Goal: Answer question/provide support: Share knowledge or assist other users

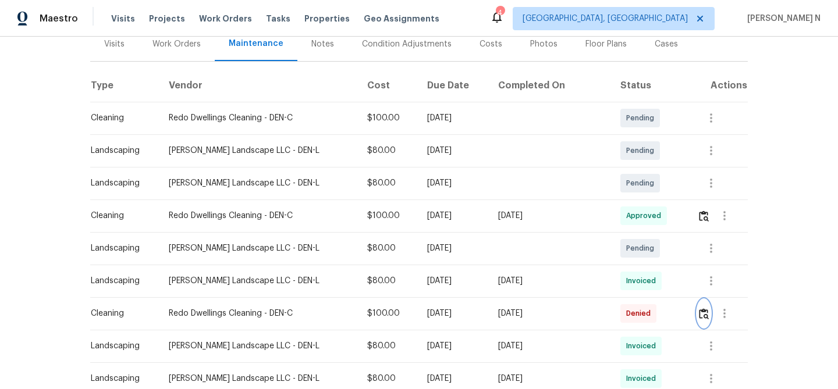
scroll to position [163, 0]
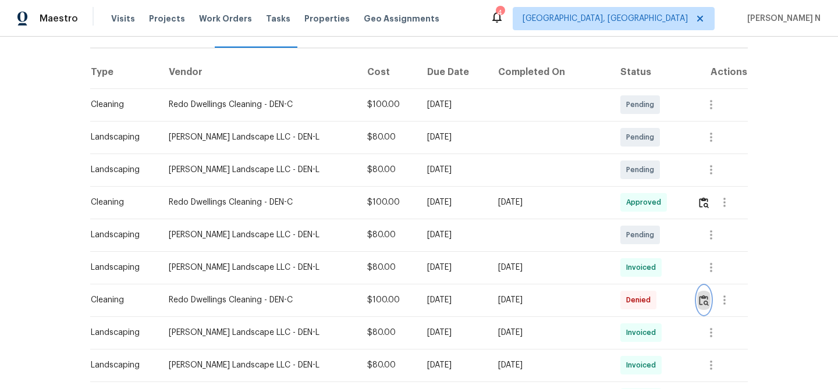
click at [703, 303] on img "button" at bounding box center [704, 300] width 10 height 11
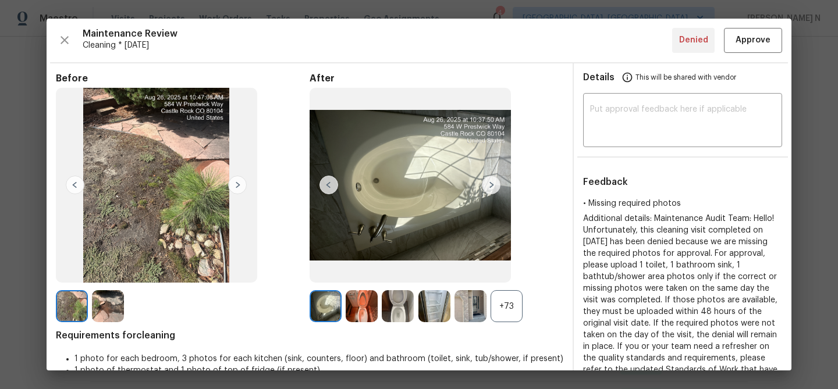
click at [520, 306] on div "+73" at bounding box center [506, 306] width 32 height 32
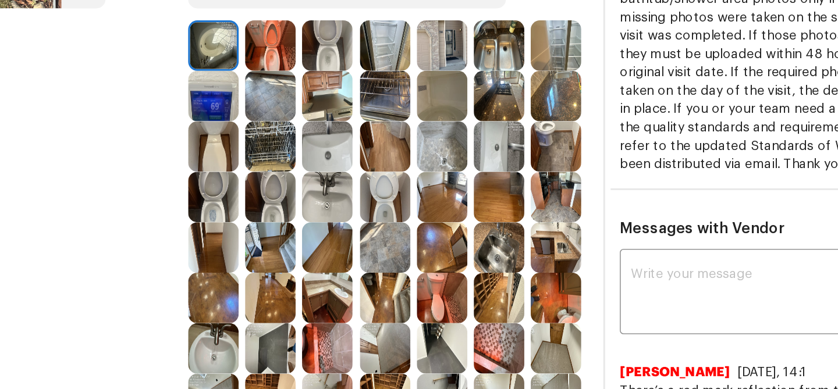
scroll to position [158, 0]
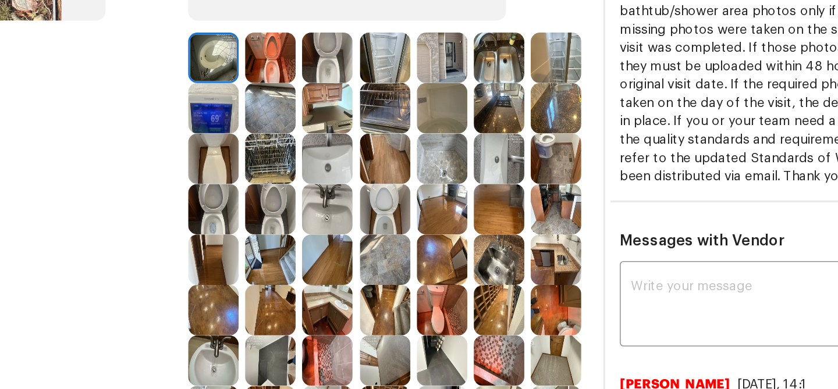
click at [503, 335] on img at bounding box center [506, 341] width 32 height 32
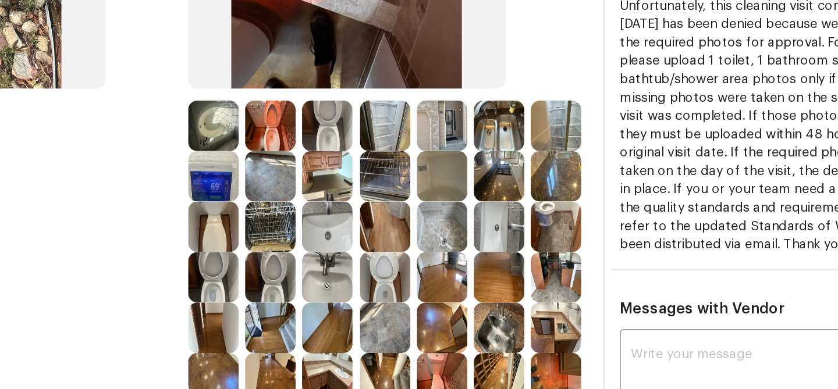
scroll to position [121, 0]
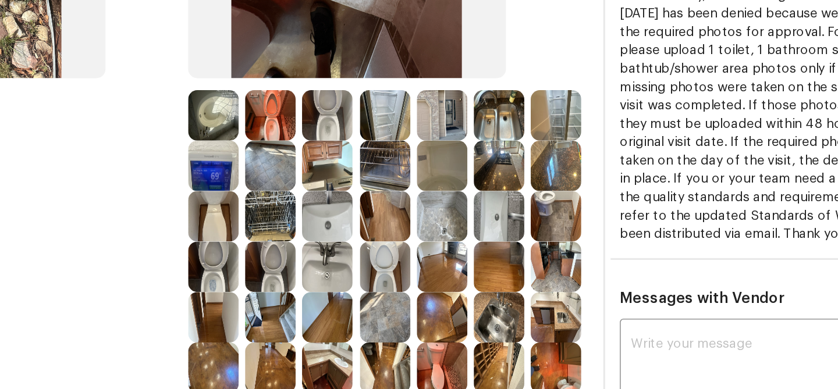
click at [475, 253] on img at bounding box center [470, 249] width 32 height 32
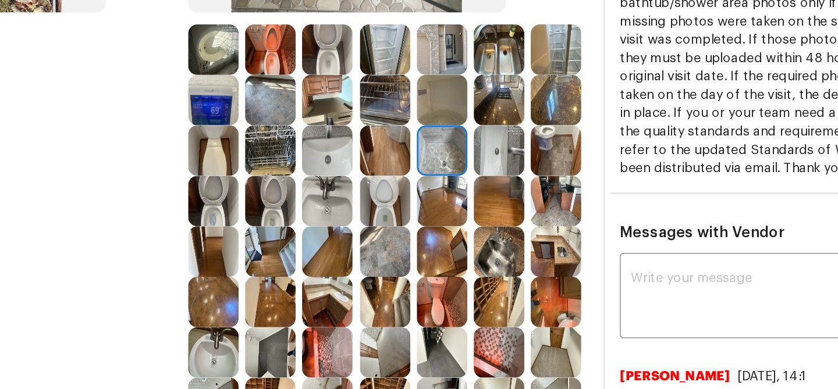
scroll to position [201, 0]
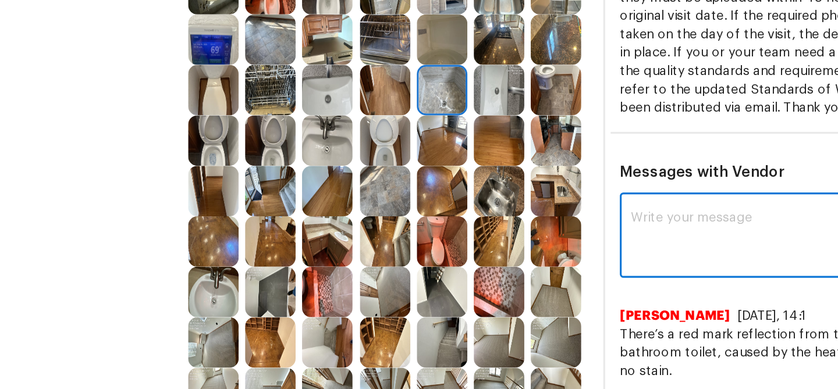
click at [602, 261] on textarea at bounding box center [682, 262] width 185 height 33
paste textarea "Maintenance Audit Team: Hello! Thank you for uploading the photo, after further…"
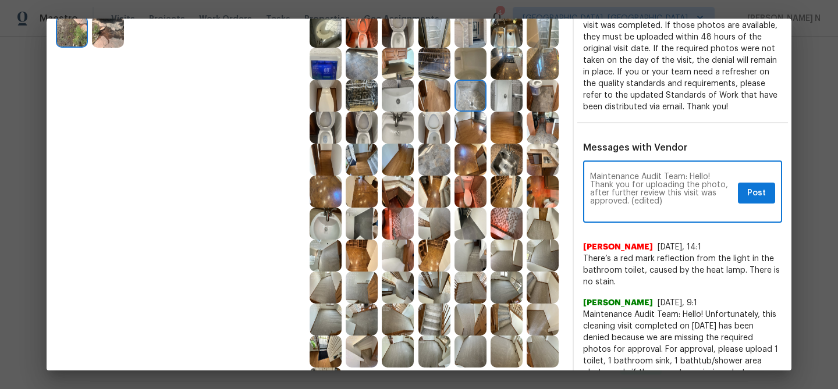
scroll to position [0, 0]
drag, startPoint x: 630, startPoint y: 200, endPoint x: 674, endPoint y: 199, distance: 44.2
click at [675, 200] on textarea "Maintenance Audit Team: Hello! Thank you for uploading the photo, after further…" at bounding box center [661, 193] width 143 height 41
type textarea "Maintenance Audit Team: Hello! Thank you for uploading the photo, after further…"
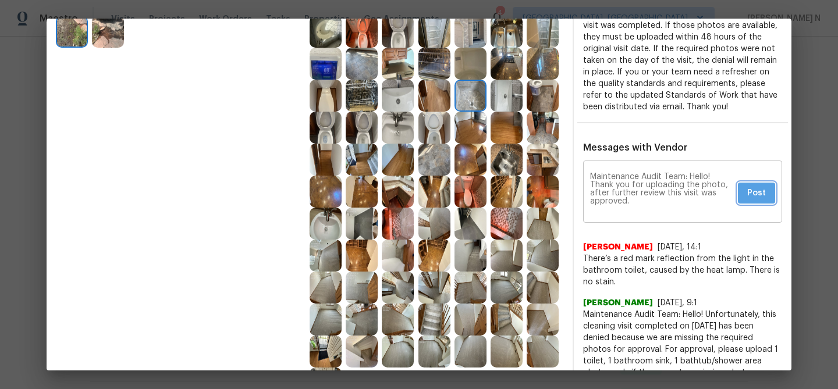
click at [753, 195] on span "Post" at bounding box center [756, 193] width 19 height 15
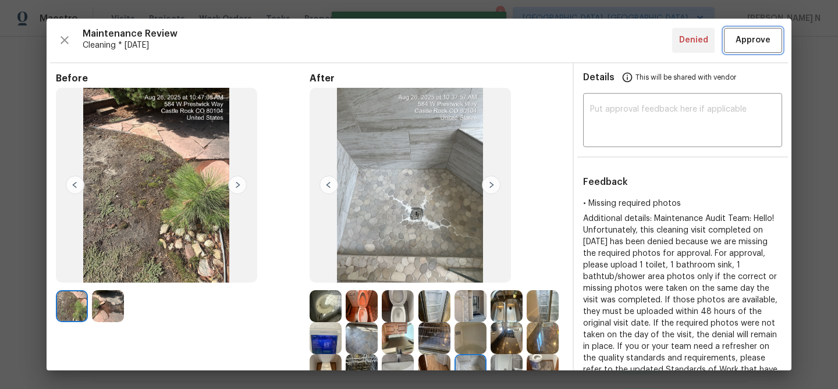
click at [753, 36] on span "Approve" at bounding box center [752, 40] width 35 height 15
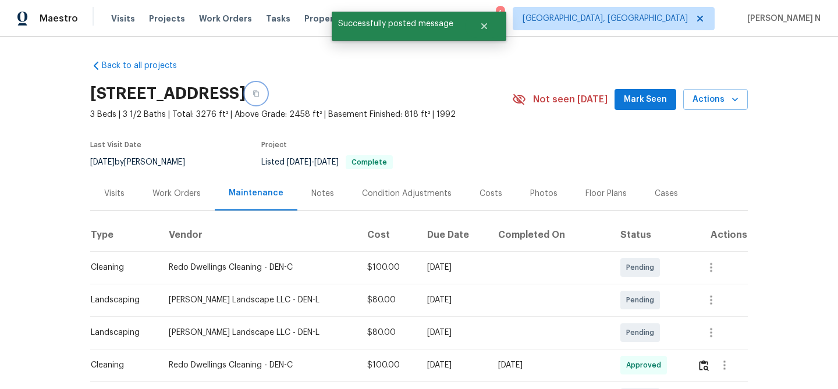
click at [259, 93] on icon "button" at bounding box center [256, 93] width 7 height 7
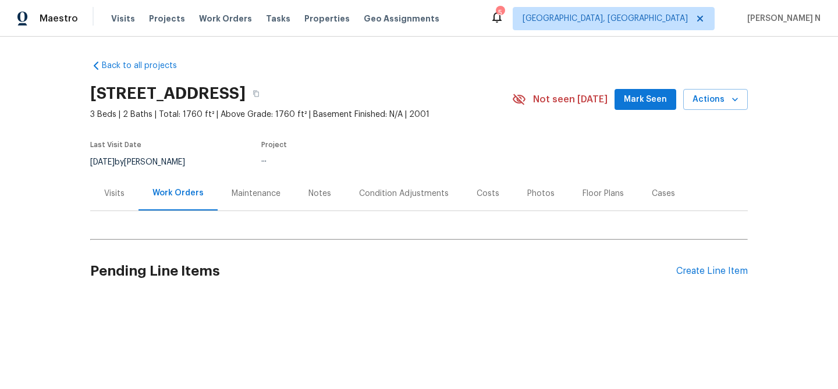
click at [240, 187] on div "Maintenance" at bounding box center [256, 193] width 77 height 34
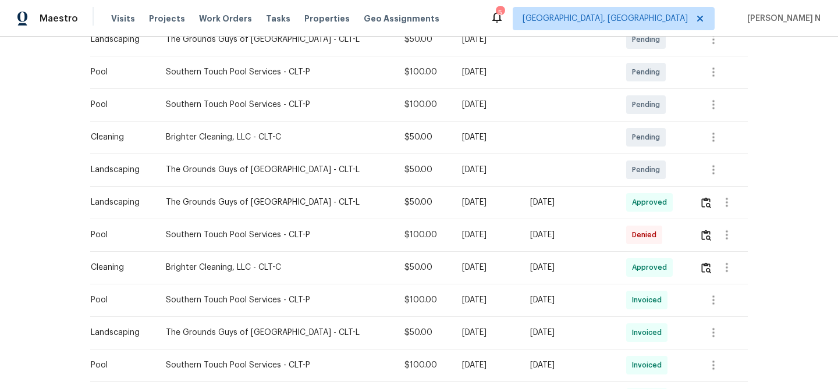
scroll to position [350, 0]
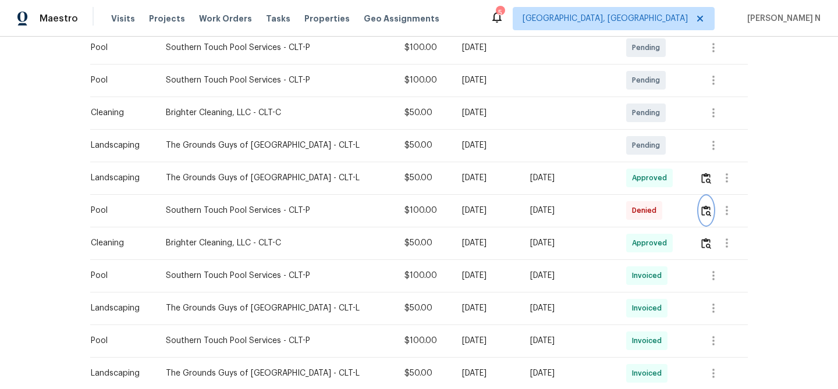
click at [707, 210] on img "button" at bounding box center [706, 210] width 10 height 11
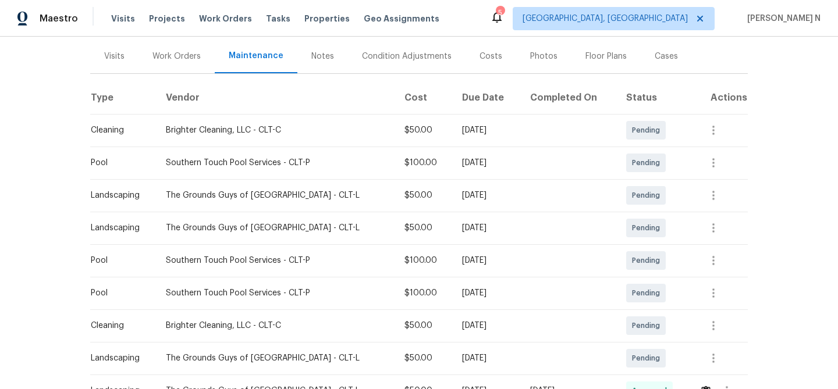
scroll to position [0, 0]
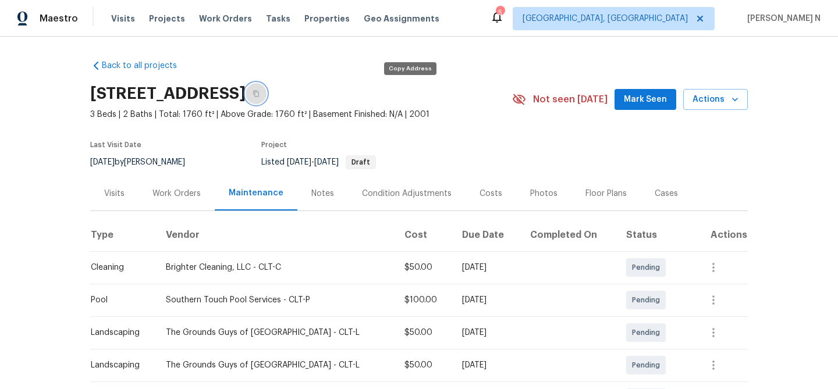
click at [266, 88] on button "button" at bounding box center [256, 93] width 21 height 21
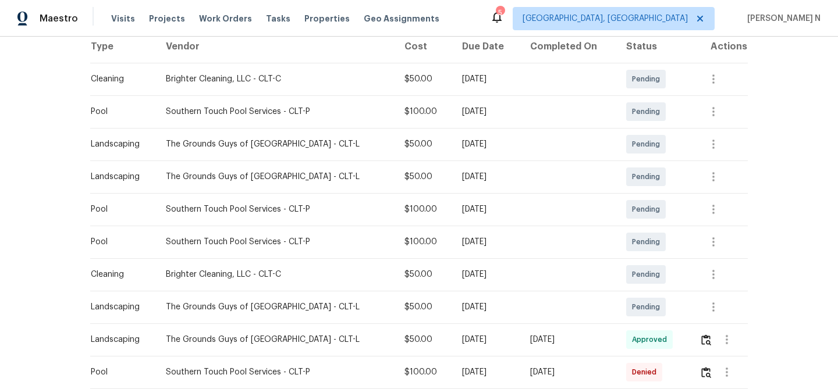
scroll to position [239, 0]
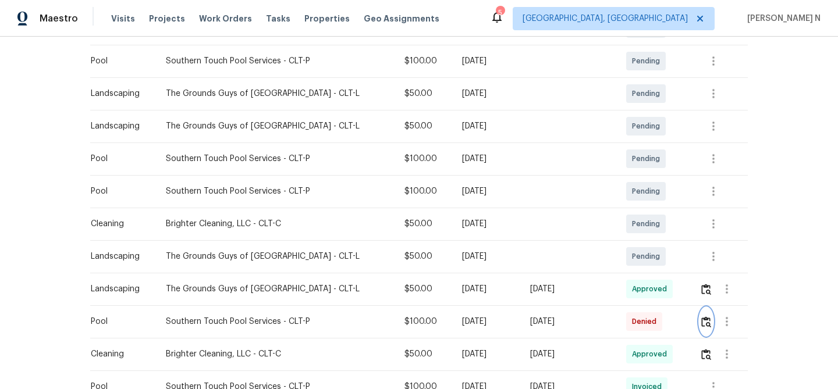
click at [699, 315] on button "button" at bounding box center [705, 322] width 13 height 28
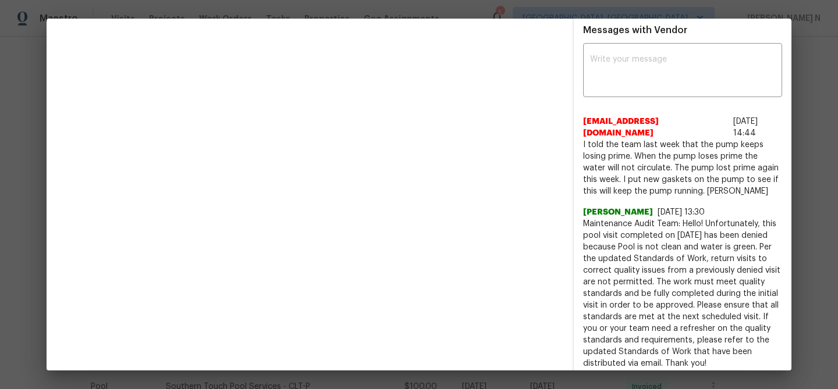
scroll to position [447, 0]
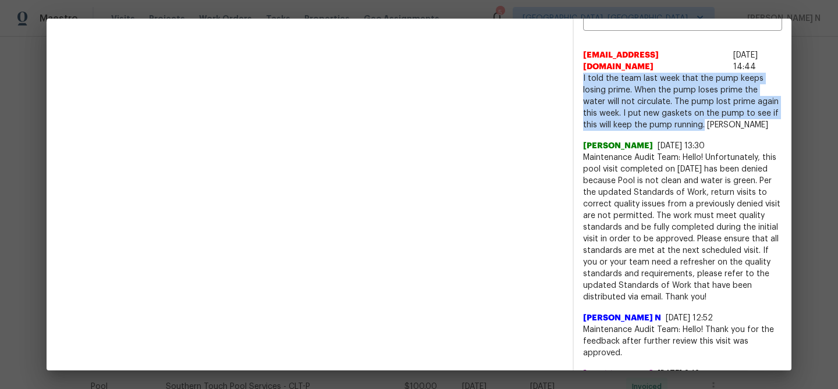
drag, startPoint x: 584, startPoint y: 64, endPoint x: 689, endPoint y: 115, distance: 117.4
click at [689, 115] on span "I told the team last week that the pump keeps losing prime. When the pump loses…" at bounding box center [682, 102] width 199 height 58
copy span "I told the team last week that the pump keeps losing prime. When the pump loses…"
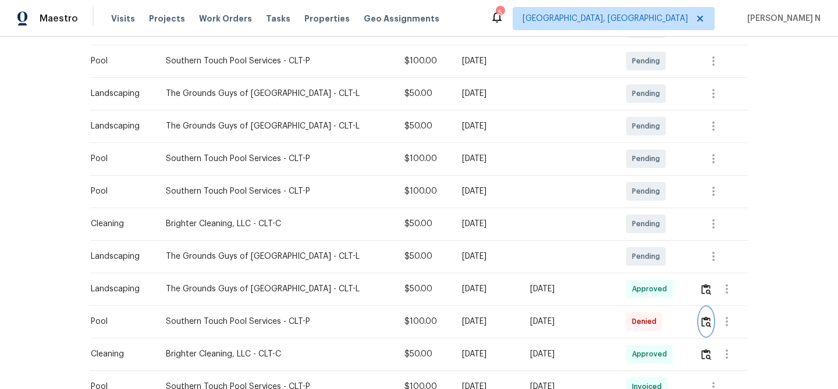
scroll to position [0, 0]
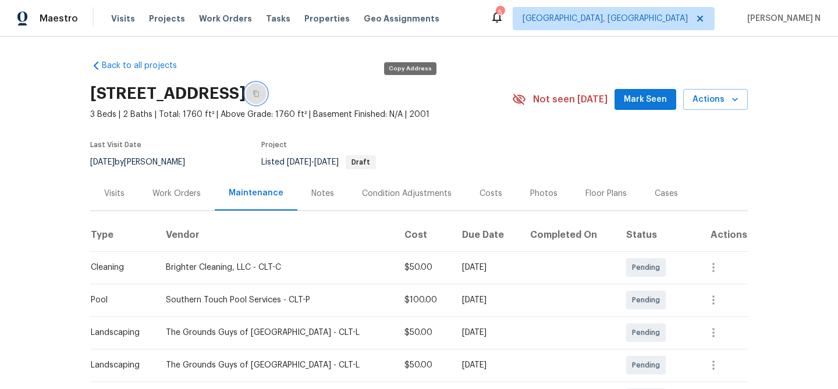
click at [266, 94] on button "button" at bounding box center [256, 93] width 21 height 21
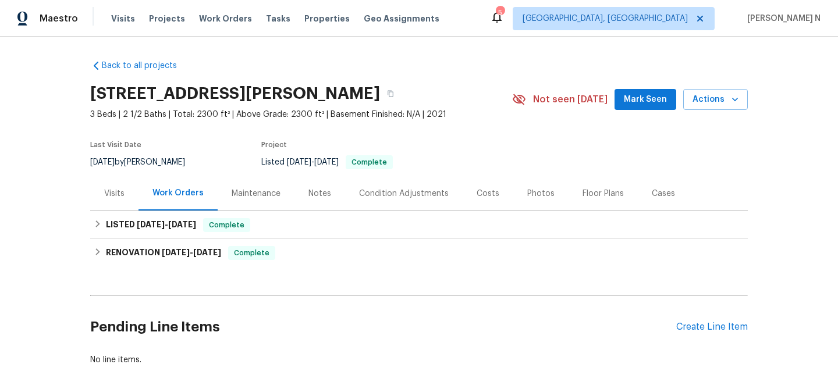
click at [257, 191] on div "Maintenance" at bounding box center [256, 194] width 49 height 12
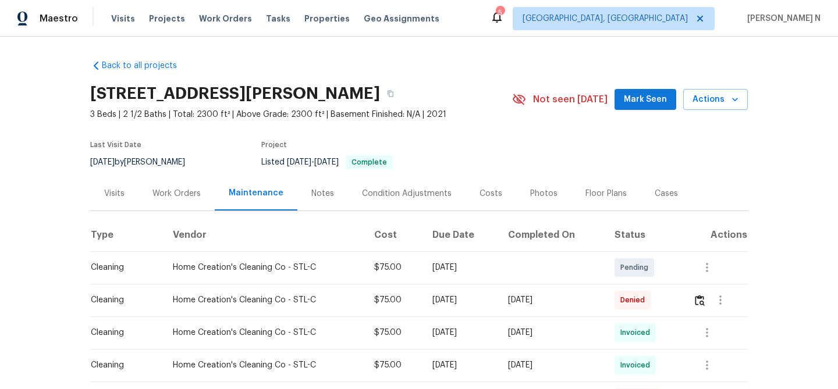
scroll to position [138, 0]
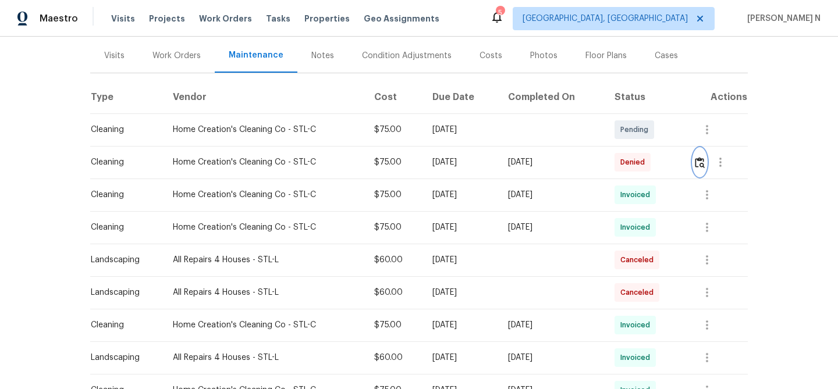
click at [703, 172] on button "button" at bounding box center [699, 162] width 13 height 28
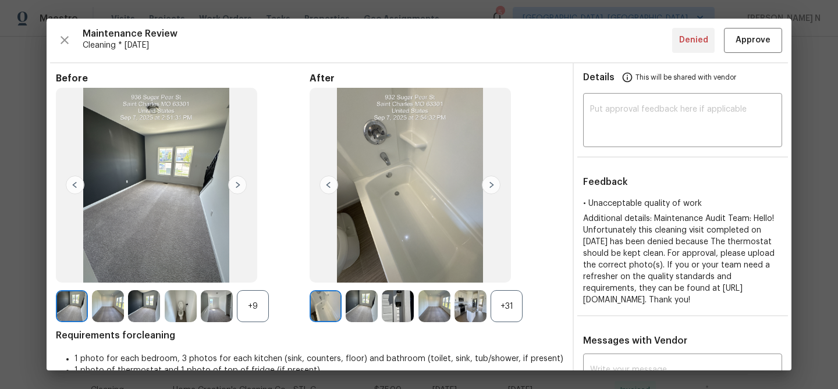
click at [502, 301] on div "+31" at bounding box center [506, 306] width 32 height 32
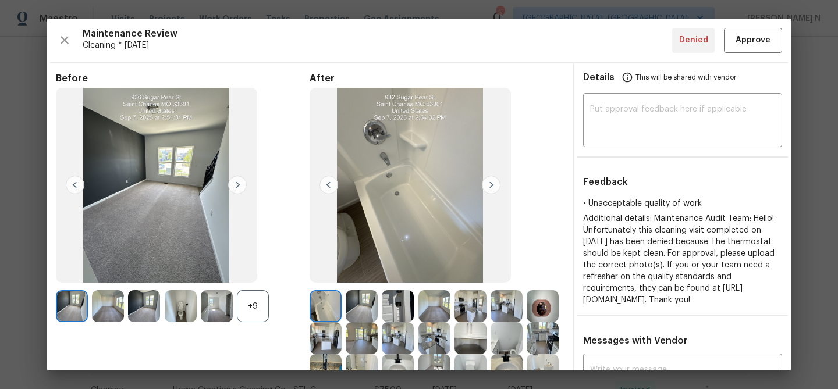
click at [262, 307] on div "+9" at bounding box center [253, 306] width 32 height 32
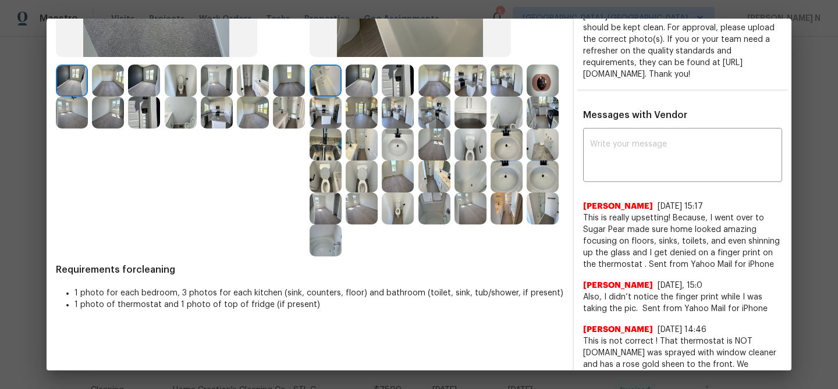
scroll to position [218, 0]
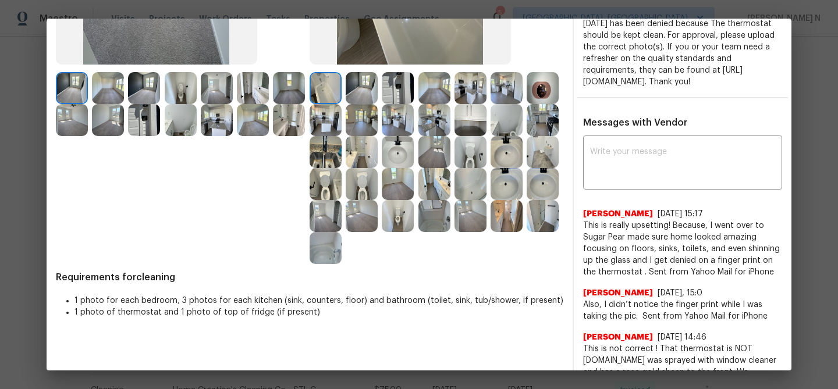
click at [547, 90] on img at bounding box center [543, 88] width 32 height 32
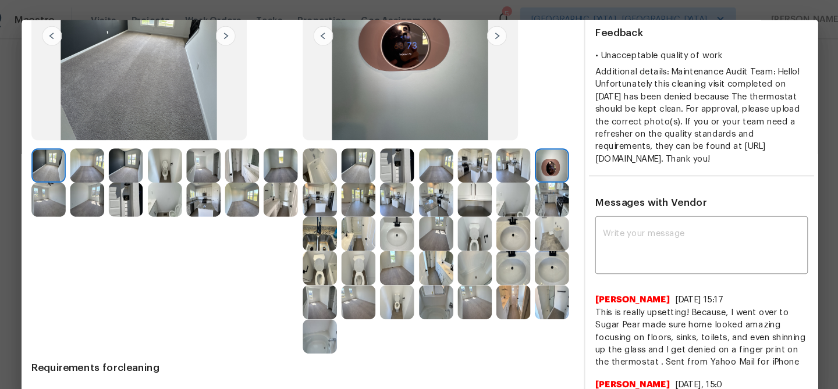
scroll to position [283, 0]
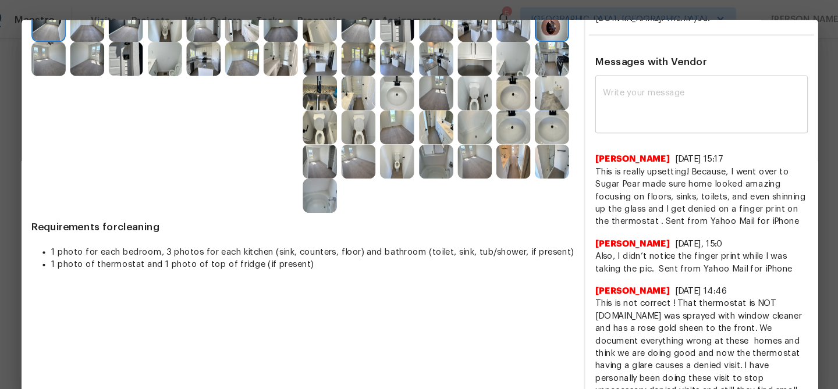
click at [626, 125] on div "x ​" at bounding box center [682, 98] width 199 height 51
paste textarea "Maintenance Audit Team: Hello! Thank you for the feedback after further review …"
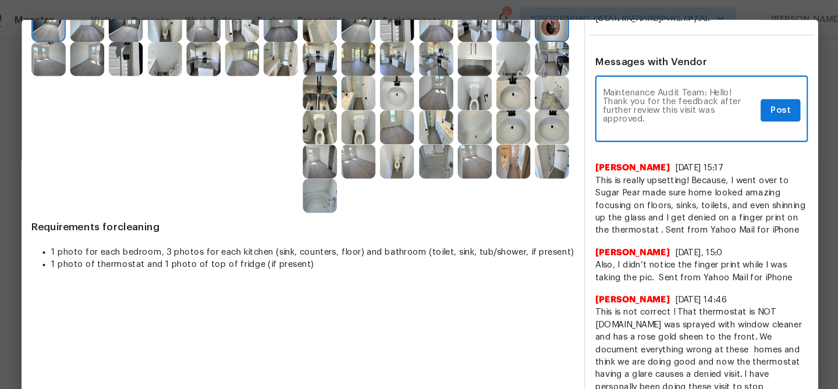
scroll to position [0, 0]
type textarea "Maintenance Audit Team: Hello! Thank you for the feedback after further review …"
click at [747, 111] on span "Post" at bounding box center [756, 103] width 19 height 15
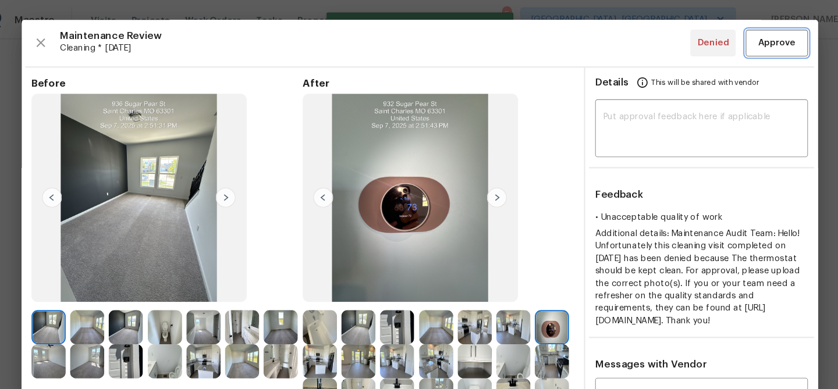
click at [755, 29] on button "Approve" at bounding box center [753, 40] width 58 height 25
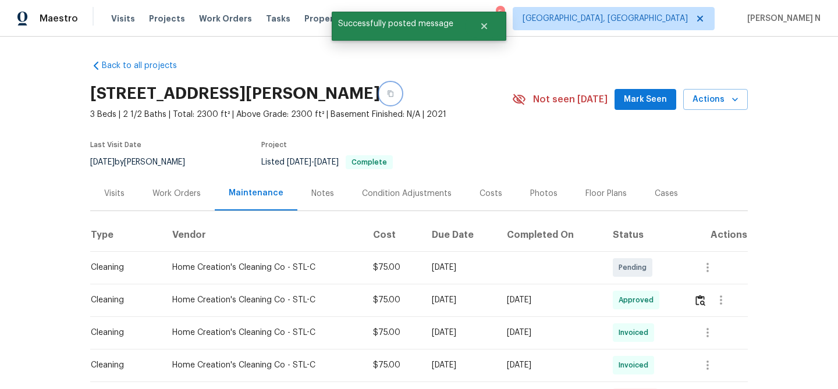
click at [401, 89] on button "button" at bounding box center [390, 93] width 21 height 21
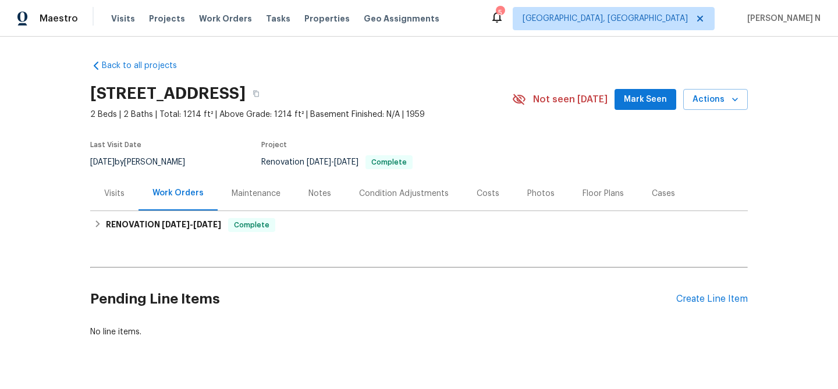
click at [256, 190] on div "Maintenance" at bounding box center [256, 194] width 49 height 12
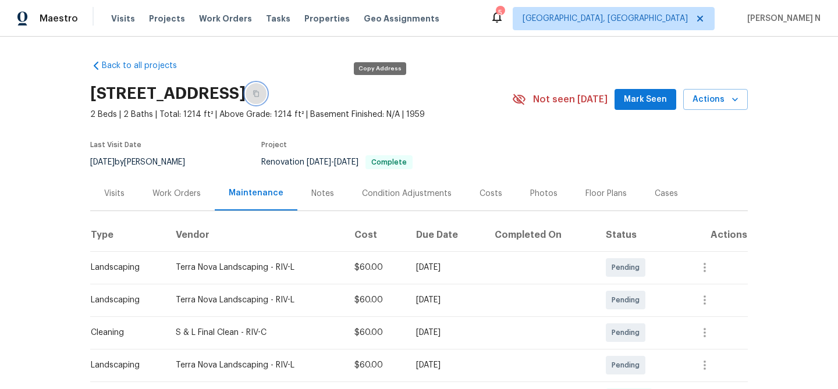
click at [266, 95] on button "button" at bounding box center [256, 93] width 21 height 21
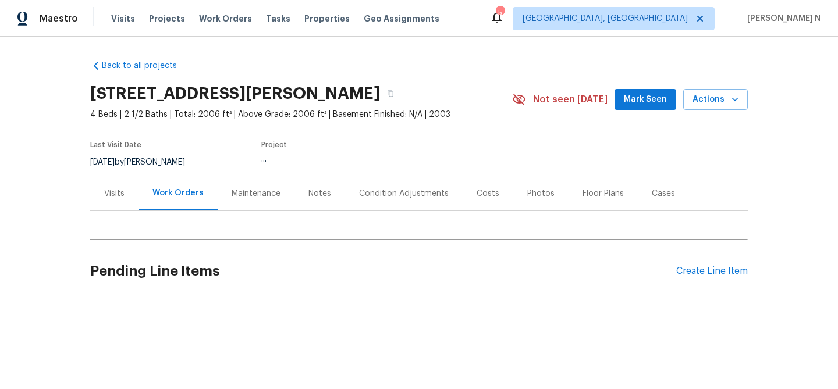
click at [241, 185] on div "Maintenance" at bounding box center [256, 193] width 77 height 34
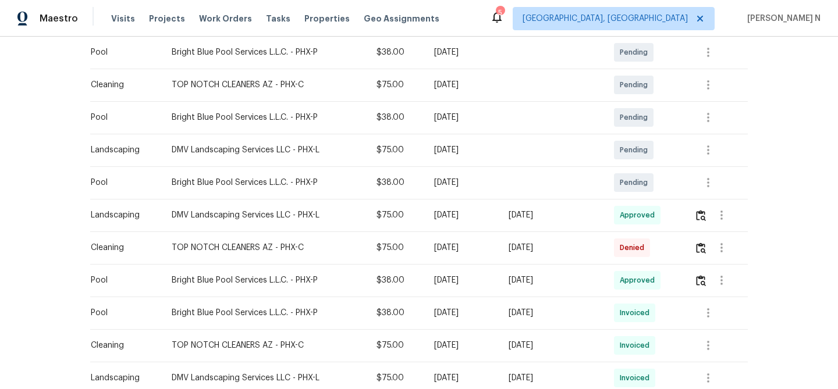
scroll to position [221, 0]
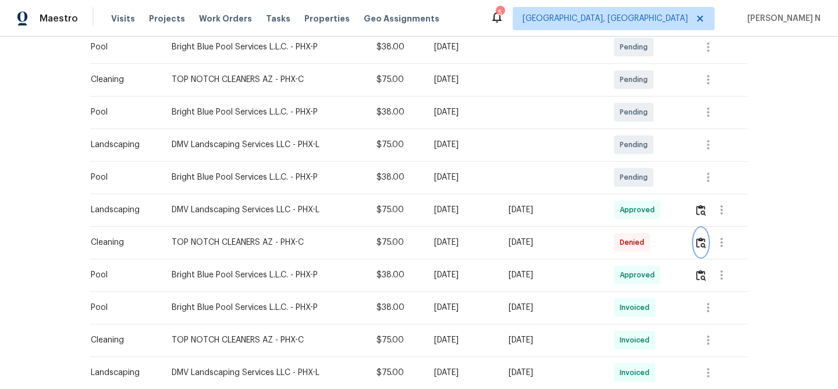
click at [706, 243] on img "button" at bounding box center [701, 242] width 10 height 11
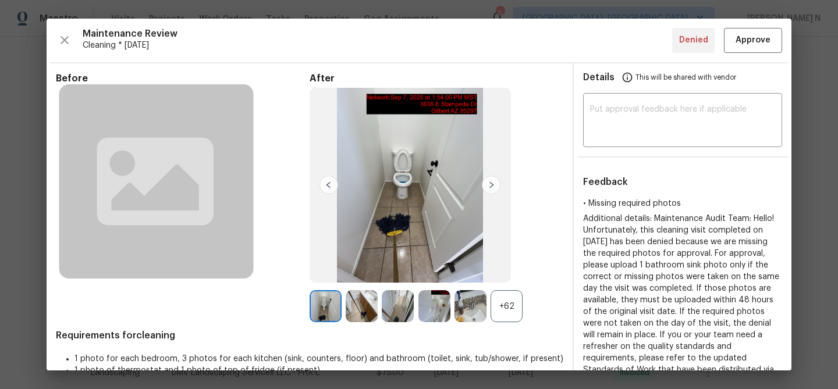
click at [508, 306] on div "+62" at bounding box center [506, 306] width 32 height 32
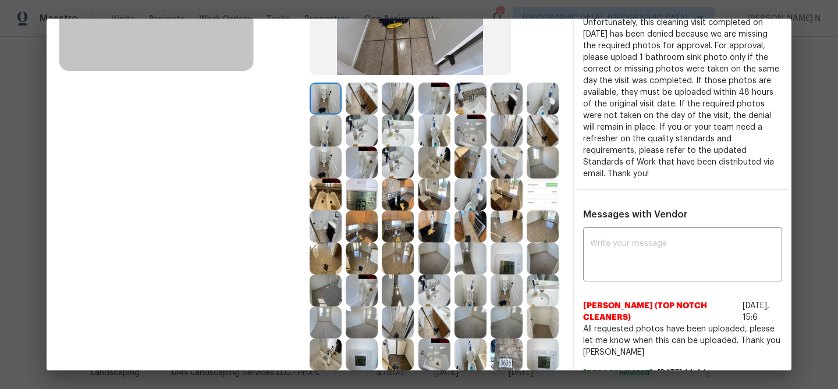
scroll to position [208, 0]
click at [685, 266] on textarea at bounding box center [682, 255] width 185 height 33
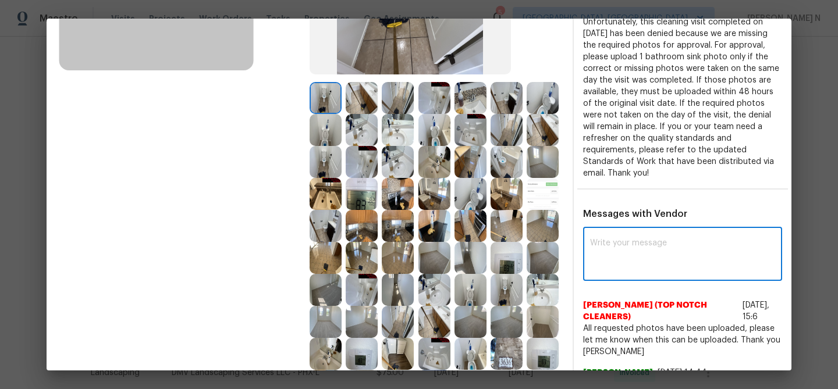
paste textarea "Maintenance Audit Team: Hello! Thank you for uploading the photo, after further…"
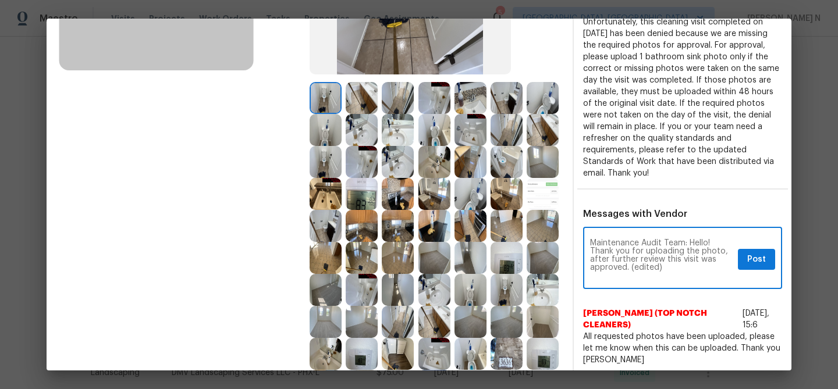
scroll to position [0, 0]
drag, startPoint x: 631, startPoint y: 267, endPoint x: 679, endPoint y: 266, distance: 47.7
click at [679, 267] on textarea "Maintenance Audit Team: Hello! Thank you for uploading the photo, after further…" at bounding box center [661, 259] width 143 height 41
type textarea "Maintenance Audit Team: Hello! Thank you for uploading the photo, after further…"
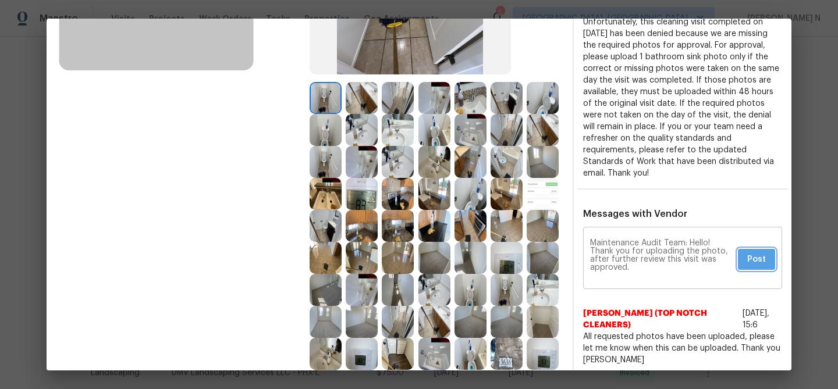
click at [761, 264] on span "Post" at bounding box center [756, 260] width 19 height 15
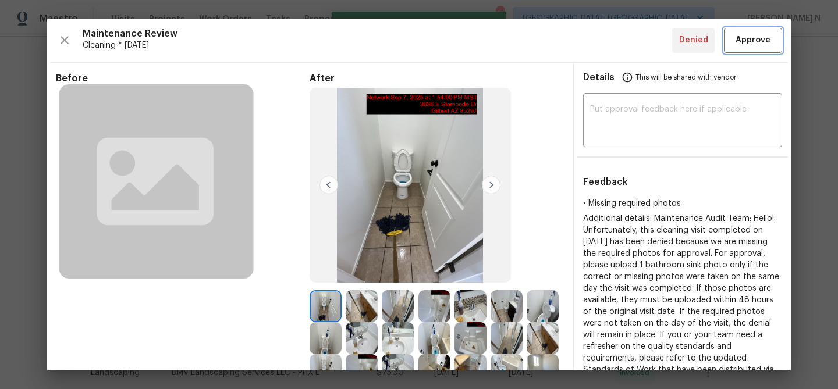
click at [752, 40] on span "Approve" at bounding box center [752, 40] width 35 height 15
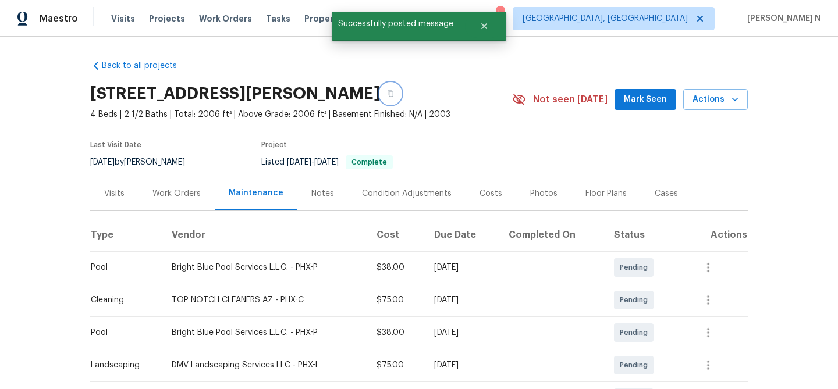
click at [393, 95] on icon "button" at bounding box center [390, 94] width 6 height 6
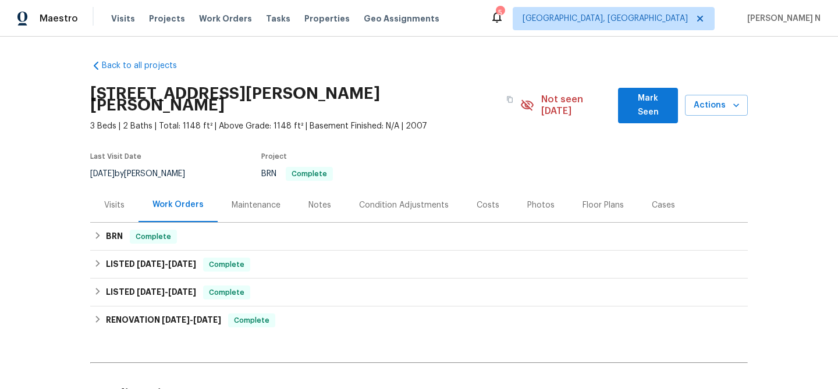
click at [243, 200] on div "Maintenance" at bounding box center [256, 206] width 49 height 12
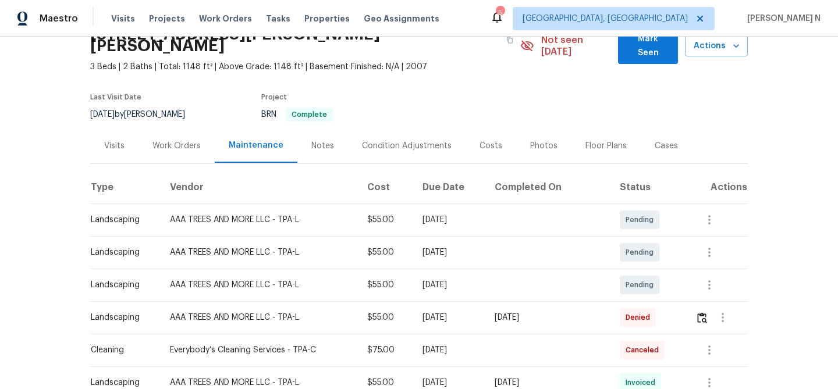
scroll to position [144, 0]
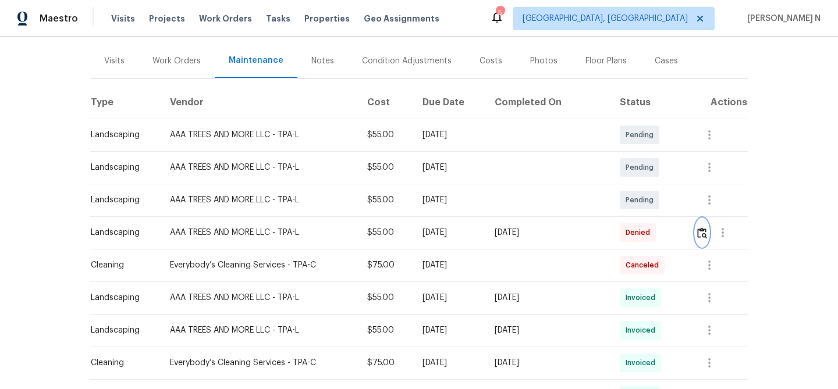
click at [702, 229] on button "button" at bounding box center [701, 233] width 13 height 28
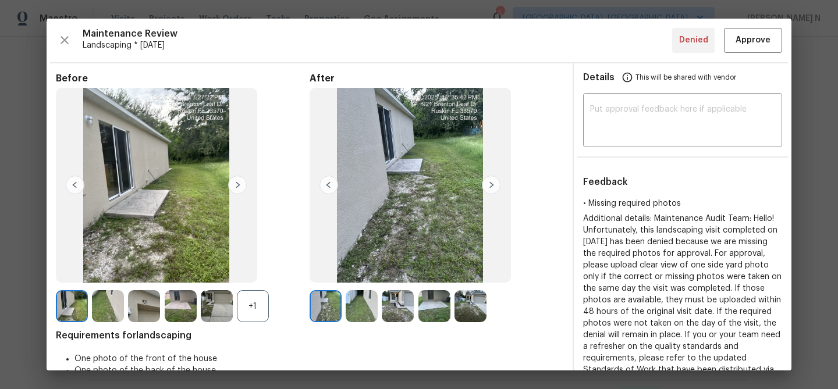
click at [260, 296] on div "+1" at bounding box center [253, 306] width 32 height 32
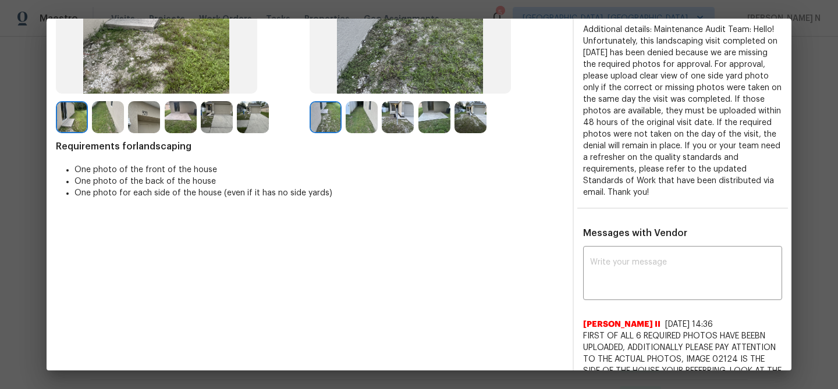
scroll to position [197, 0]
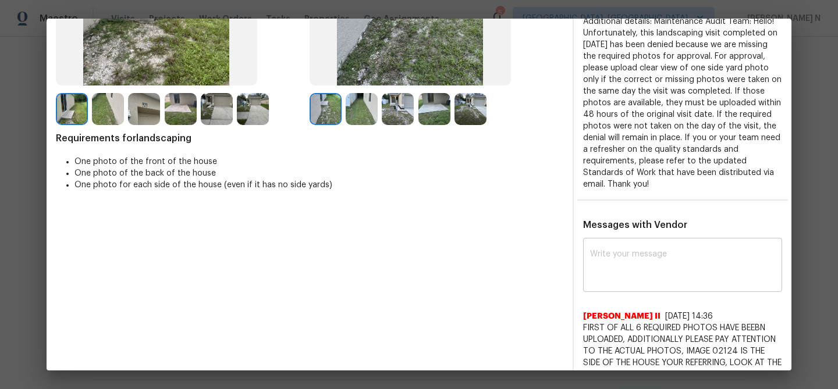
click at [611, 255] on textarea at bounding box center [682, 266] width 185 height 33
paste textarea "Maintenance Audit Team: Hello! Thank you for uploading the photo, after further…"
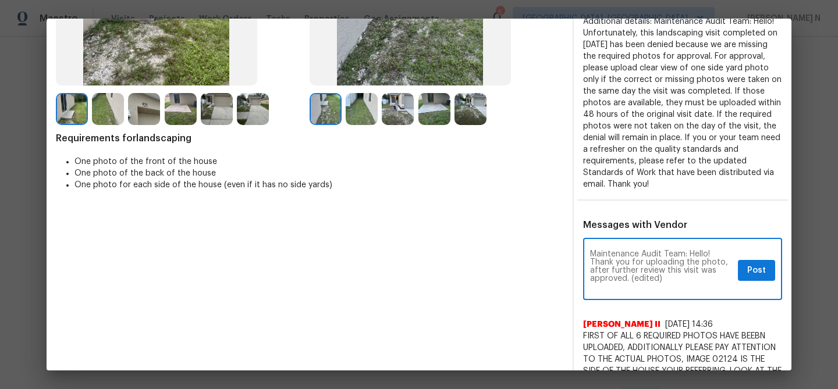
scroll to position [0, 0]
drag, startPoint x: 627, startPoint y: 276, endPoint x: 689, endPoint y: 276, distance: 62.3
click at [689, 276] on textarea "Maintenance Audit Team: Hello! Thank you for uploading the photo, after further…" at bounding box center [661, 270] width 143 height 41
drag, startPoint x: 629, startPoint y: 278, endPoint x: 664, endPoint y: 276, distance: 35.0
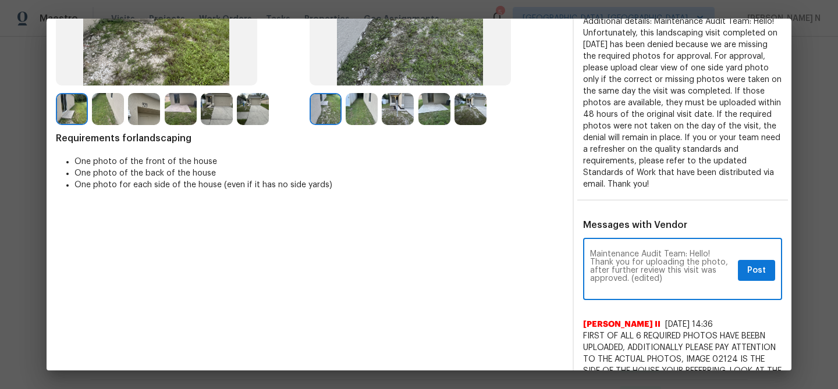
click at [664, 278] on textarea "Maintenance Audit Team: Hello! Thank you for uploading the photo, after further…" at bounding box center [661, 270] width 143 height 41
type textarea "Maintenance Audit Team: Hello! Thank you for uploading the photo, after further…"
click at [749, 274] on span "Post" at bounding box center [756, 271] width 19 height 15
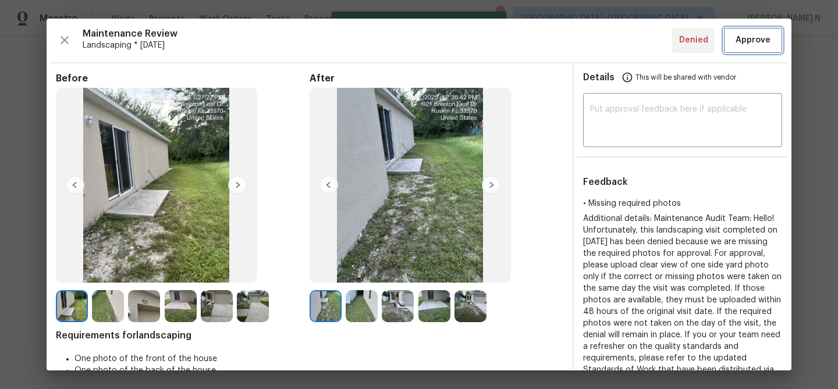
click at [750, 40] on span "Approve" at bounding box center [752, 40] width 35 height 15
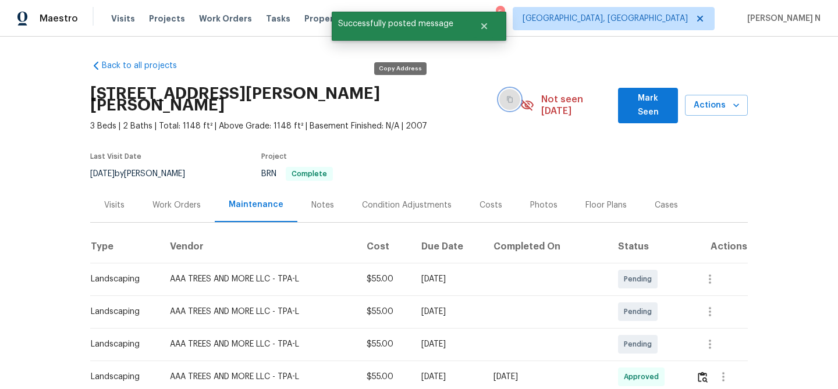
click at [499, 89] on button "button" at bounding box center [509, 99] width 21 height 21
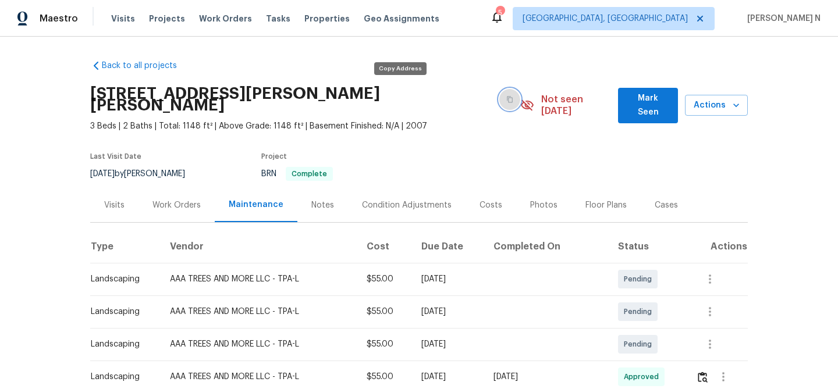
click at [506, 96] on icon "button" at bounding box center [509, 99] width 7 height 7
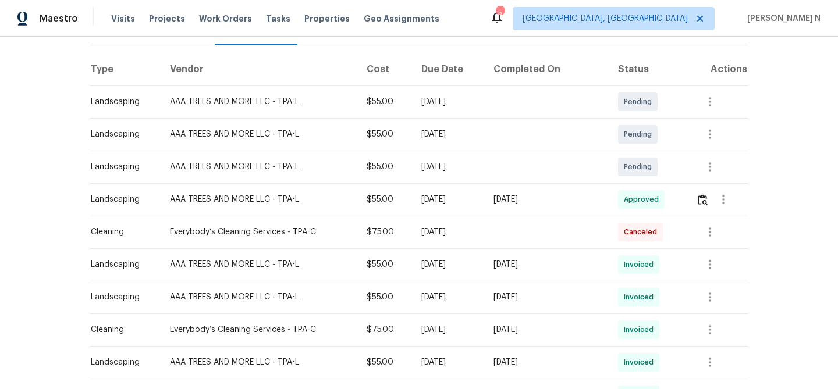
scroll to position [210, 0]
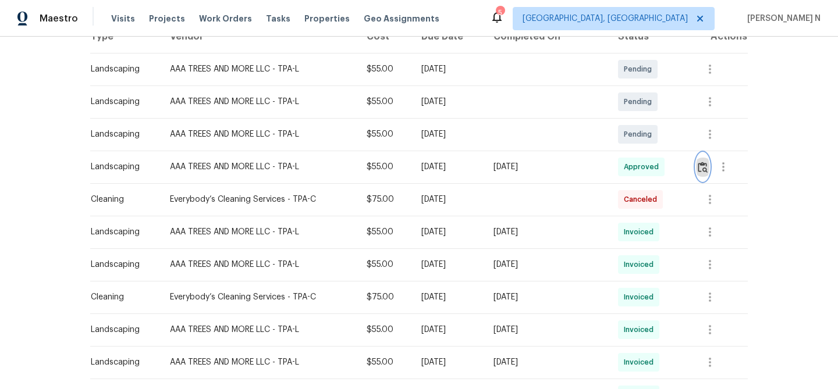
click at [708, 162] on img "button" at bounding box center [703, 167] width 10 height 11
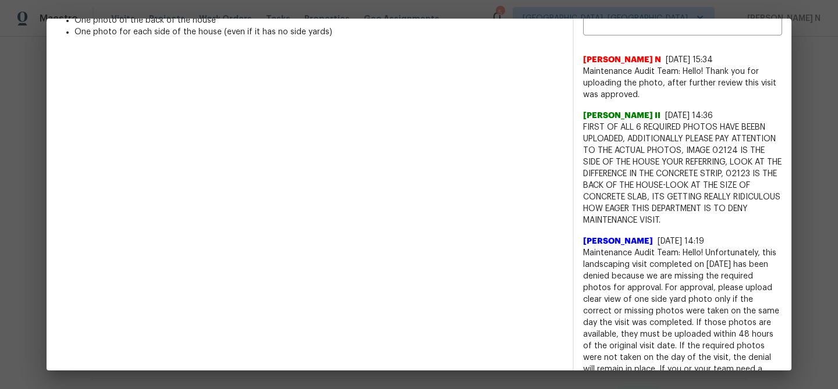
scroll to position [384, 0]
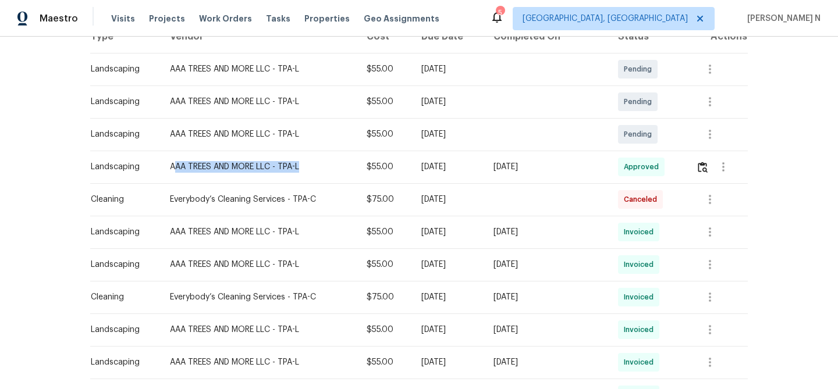
drag, startPoint x: 171, startPoint y: 154, endPoint x: 304, endPoint y: 155, distance: 132.7
click at [304, 161] on div "AAA TREES AND MORE LLC - TPA-L" at bounding box center [259, 167] width 178 height 12
drag, startPoint x: 169, startPoint y: 154, endPoint x: 300, endPoint y: 155, distance: 130.9
click at [300, 161] on div "AAA TREES AND MORE LLC - TPA-L" at bounding box center [259, 167] width 178 height 12
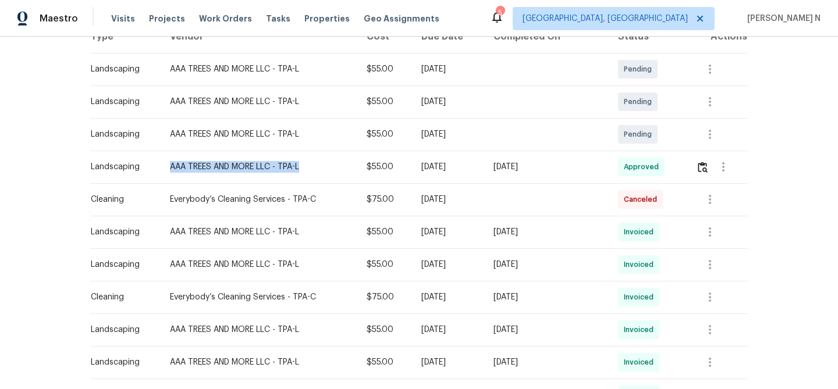
copy div "AAA TREES AND MORE LLC - TPA-L"
click at [695, 157] on td at bounding box center [717, 167] width 61 height 33
click at [699, 162] on img "button" at bounding box center [703, 167] width 10 height 11
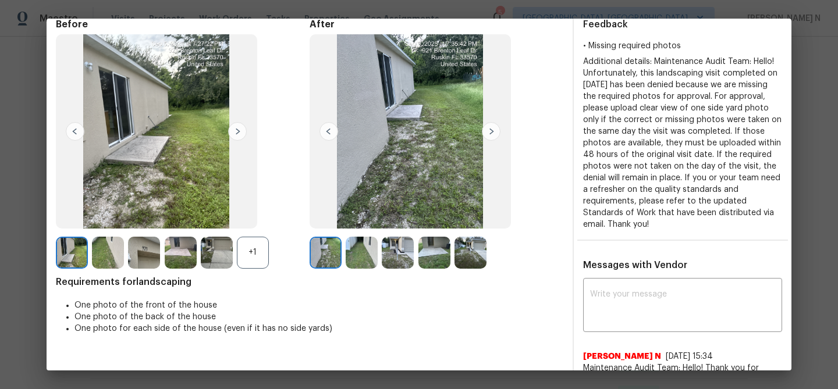
scroll to position [82, 0]
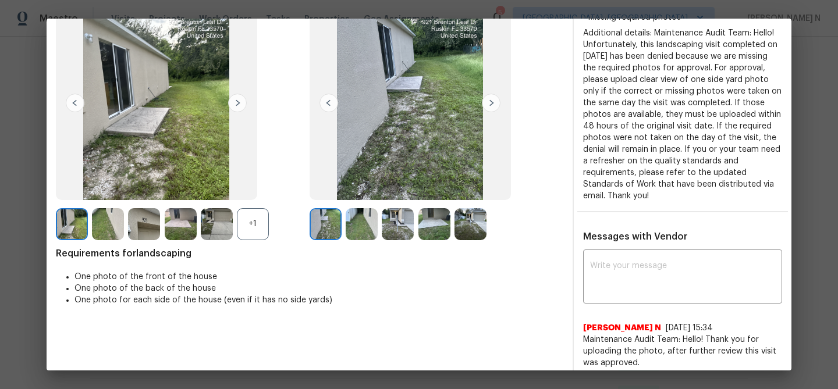
click at [433, 229] on img at bounding box center [434, 224] width 32 height 32
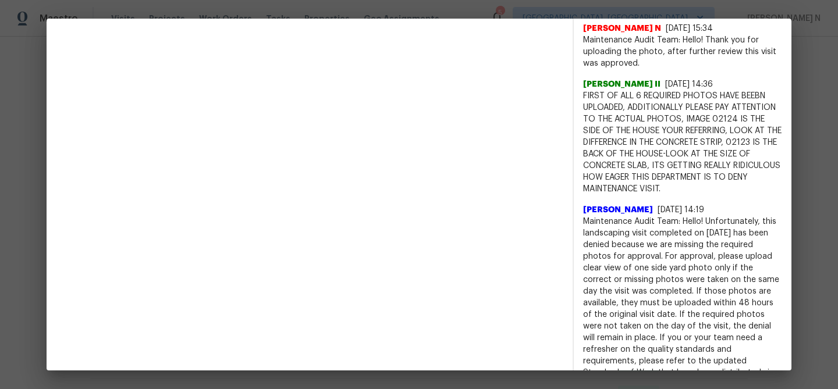
scroll to position [389, 0]
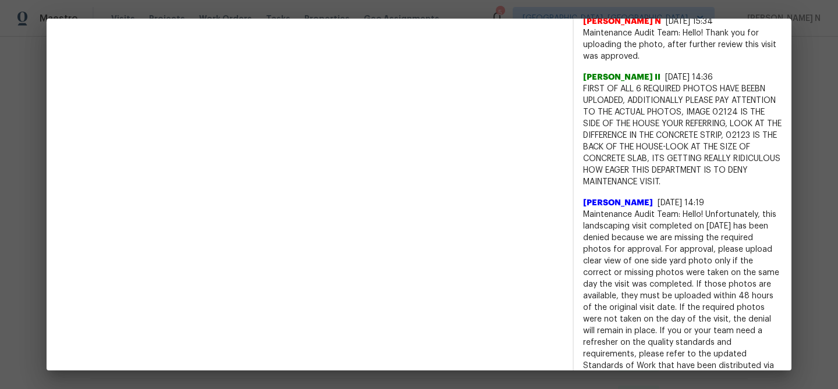
drag, startPoint x: 583, startPoint y: 203, endPoint x: 659, endPoint y: 201, distance: 75.7
click at [653, 201] on span "Archana Chinnaiya" at bounding box center [618, 203] width 70 height 12
copy span "Archana Chinnaiya"
click at [589, 211] on span "Maintenance Audit Team: Hello! Unfortunately, this landscaping visit completed …" at bounding box center [682, 296] width 199 height 175
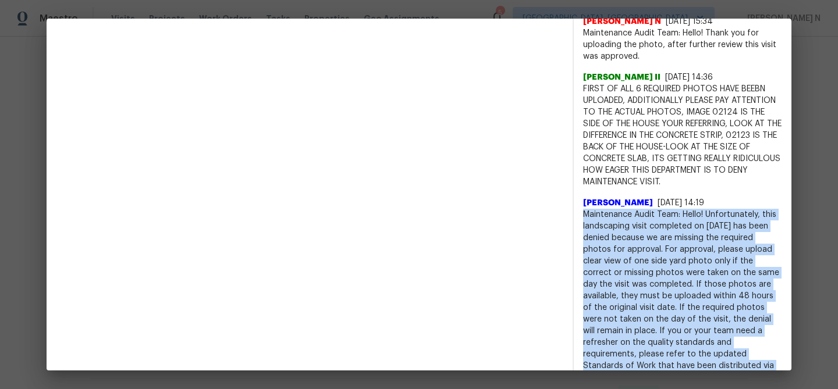
click at [589, 211] on span "Maintenance Audit Team: Hello! Unfortunately, this landscaping visit completed …" at bounding box center [682, 296] width 199 height 175
copy span "Maintenance Audit Team: Hello! Unfortunately, this landscaping visit completed …"
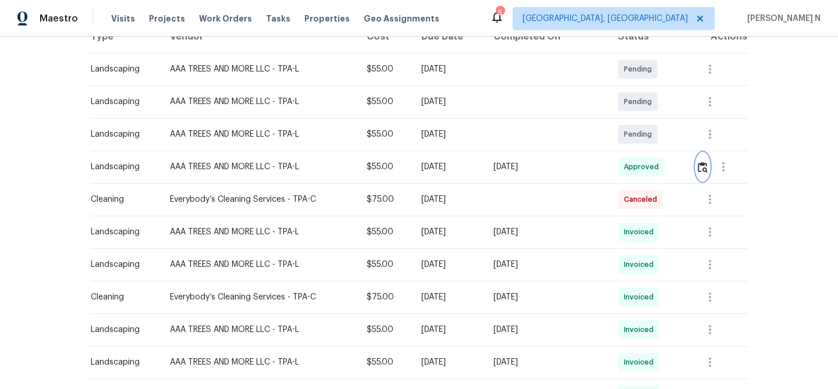
scroll to position [0, 0]
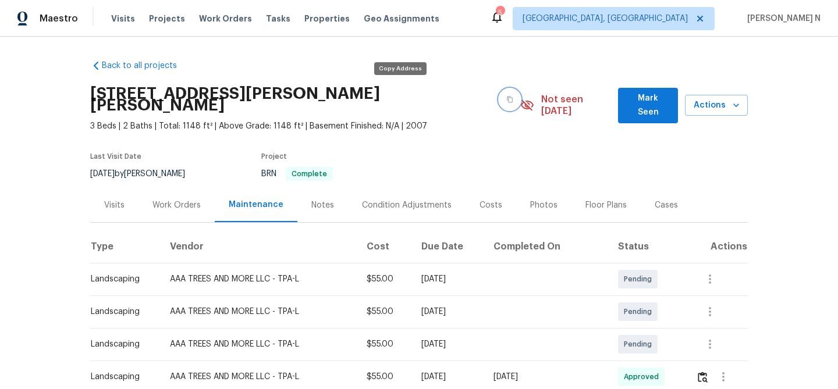
click at [506, 96] on icon "button" at bounding box center [509, 99] width 7 height 7
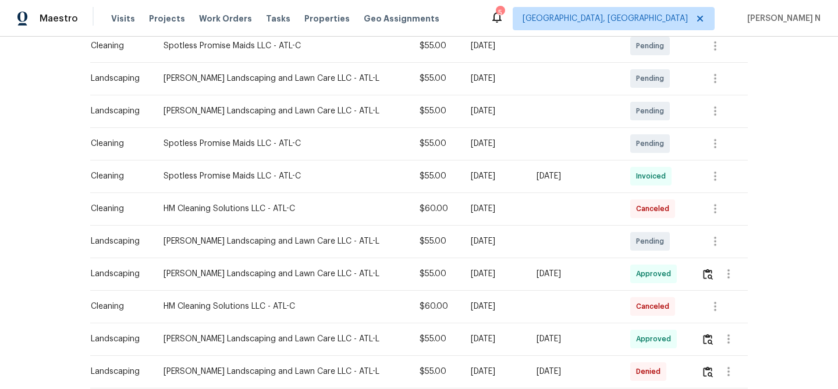
scroll to position [274, 0]
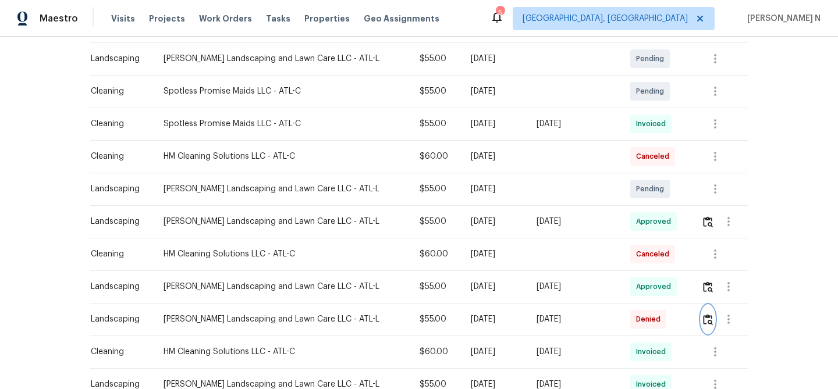
click at [706, 325] on img "button" at bounding box center [708, 319] width 10 height 11
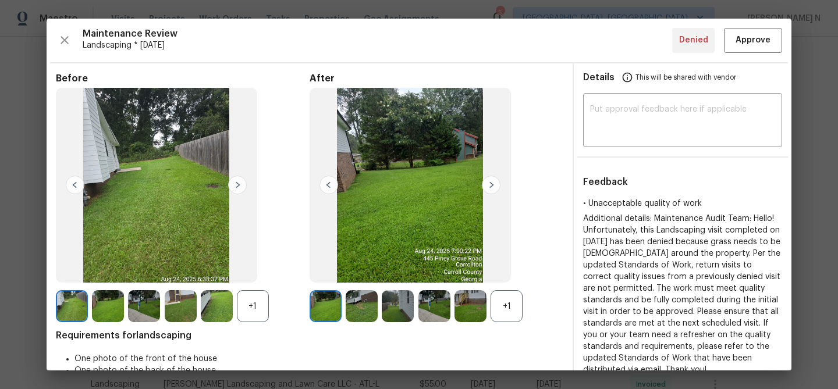
click at [510, 319] on div "+1" at bounding box center [506, 306] width 32 height 32
click at [257, 314] on div "+1" at bounding box center [253, 306] width 32 height 32
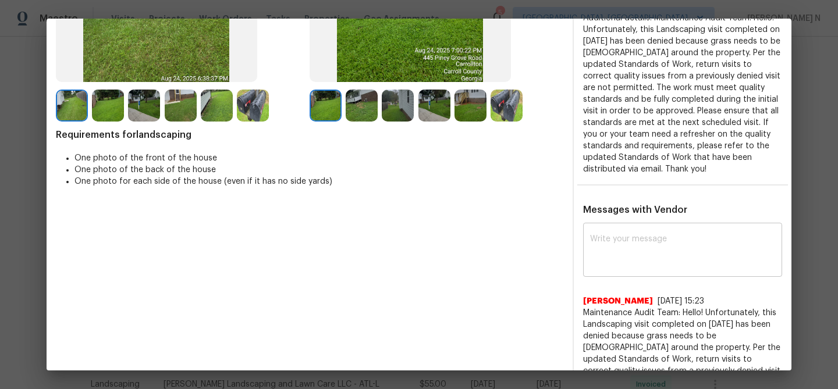
scroll to position [250, 0]
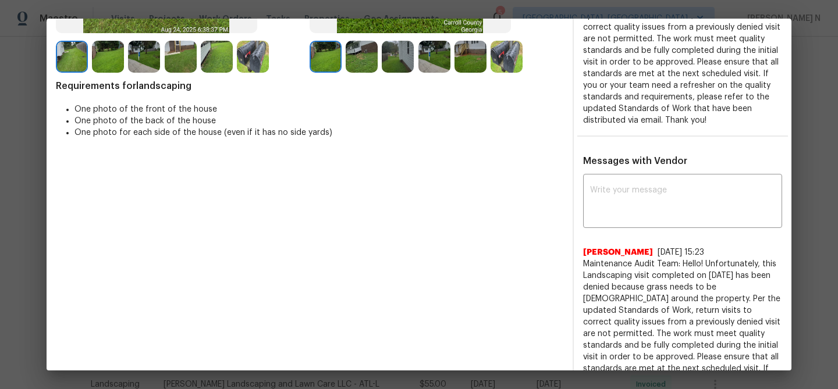
click at [621, 206] on textarea at bounding box center [682, 202] width 185 height 33
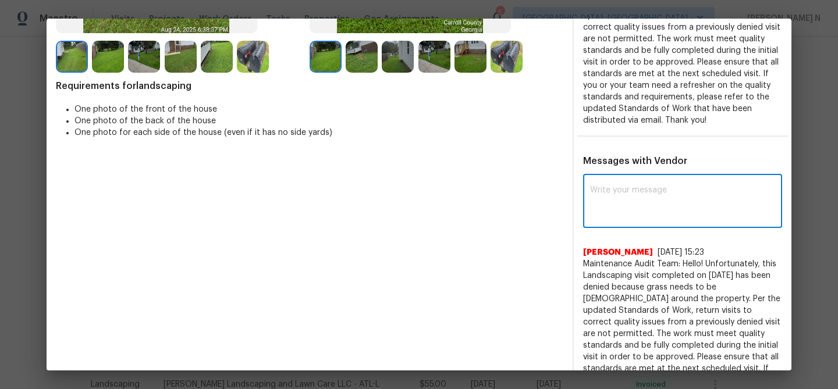
paste textarea "Maintenance Audit Team: Hello! Thank you for the feedback after further review …"
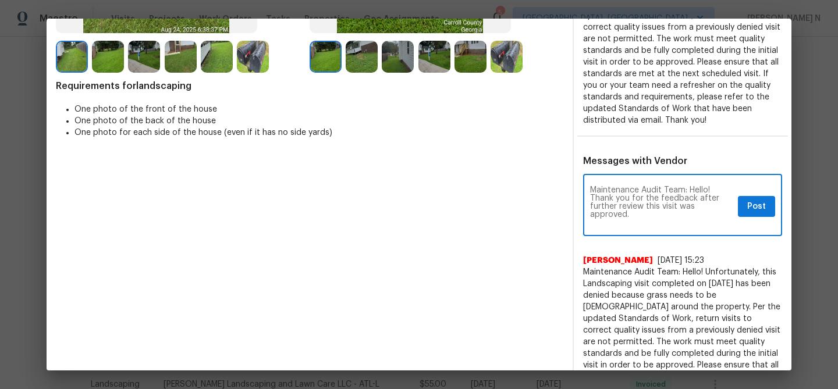
scroll to position [0, 0]
type textarea "Maintenance Audit Team: Hello! Thank you for the feedback after further review …"
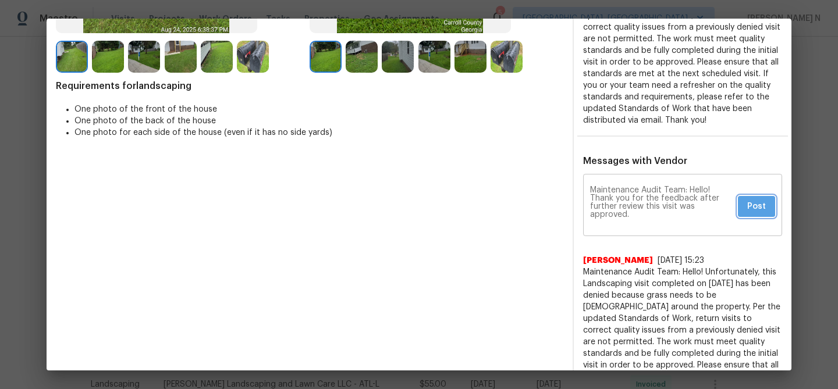
click at [745, 212] on button "Post" at bounding box center [756, 207] width 37 height 22
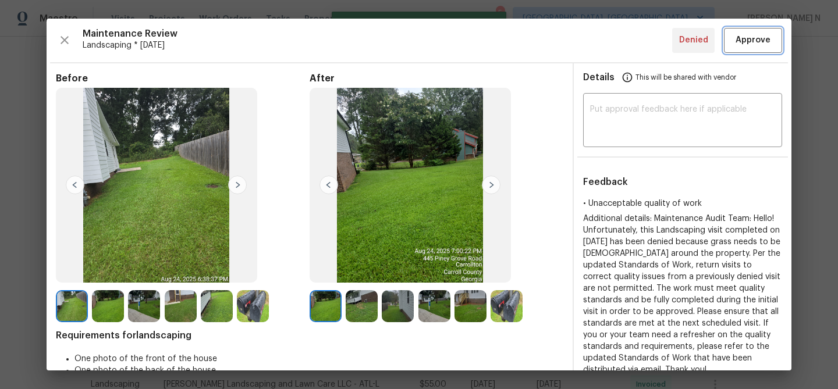
click at [752, 29] on button "Approve" at bounding box center [753, 40] width 58 height 25
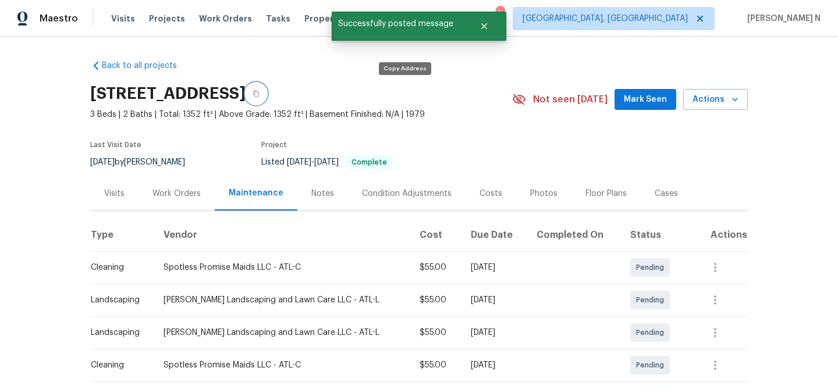
click at [266, 101] on button "button" at bounding box center [256, 93] width 21 height 21
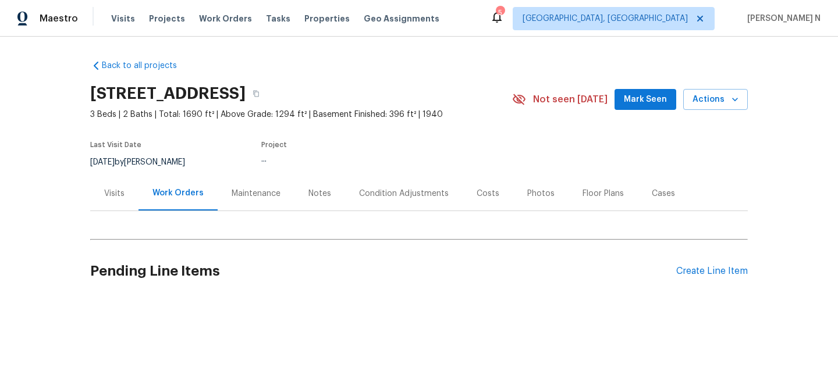
click at [241, 197] on div "Maintenance" at bounding box center [256, 194] width 49 height 12
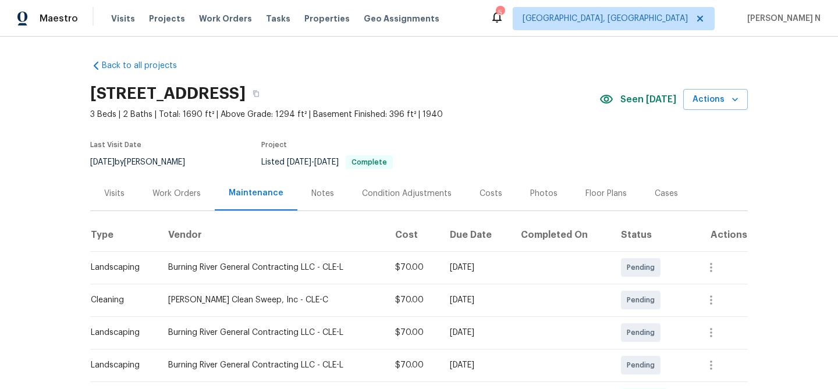
scroll to position [128, 0]
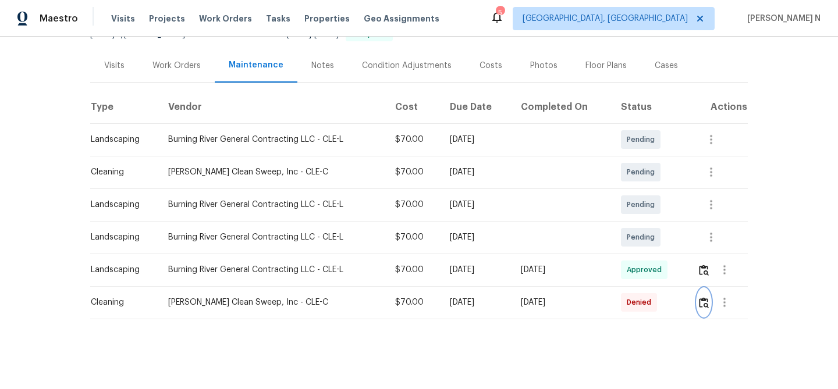
click at [703, 296] on button "button" at bounding box center [703, 303] width 13 height 28
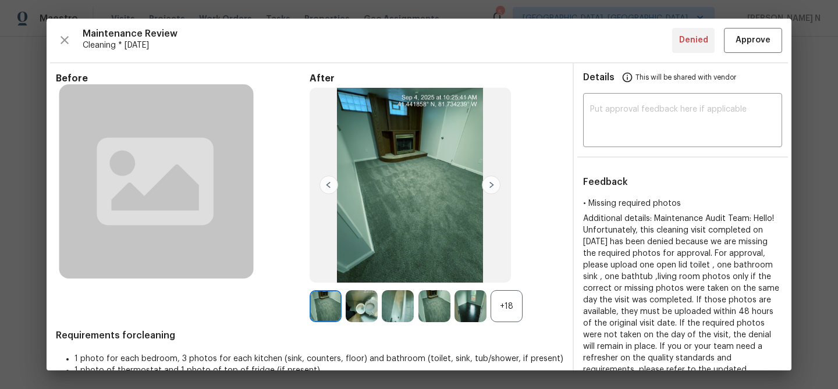
click at [508, 305] on div "+18" at bounding box center [506, 306] width 32 height 32
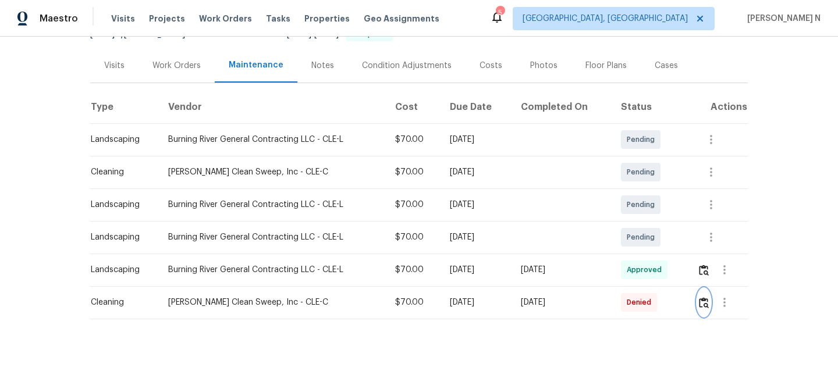
click at [706, 301] on img "button" at bounding box center [704, 302] width 10 height 11
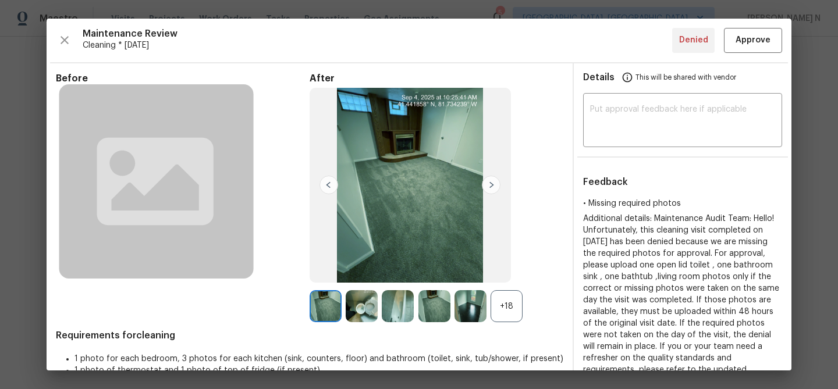
click at [502, 290] on div "+18" at bounding box center [506, 306] width 32 height 32
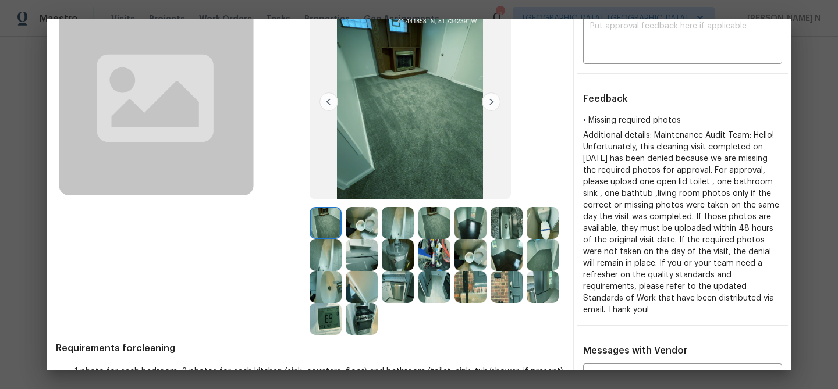
scroll to position [115, 0]
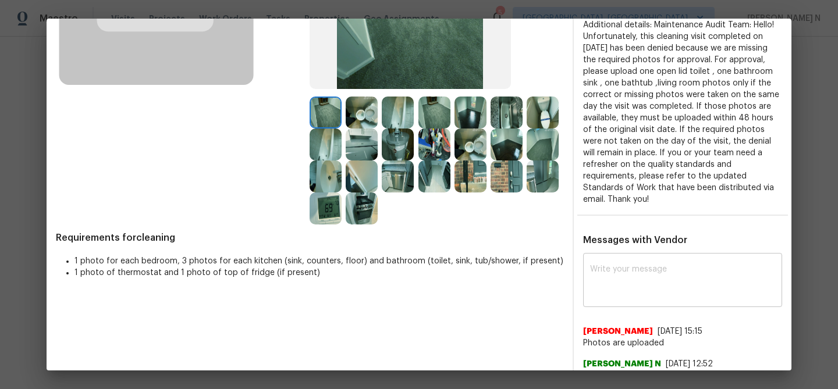
click at [614, 275] on textarea at bounding box center [682, 281] width 185 height 33
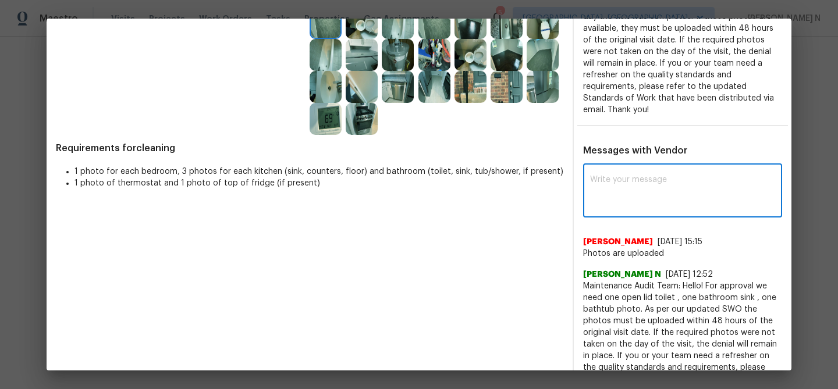
scroll to position [300, 0]
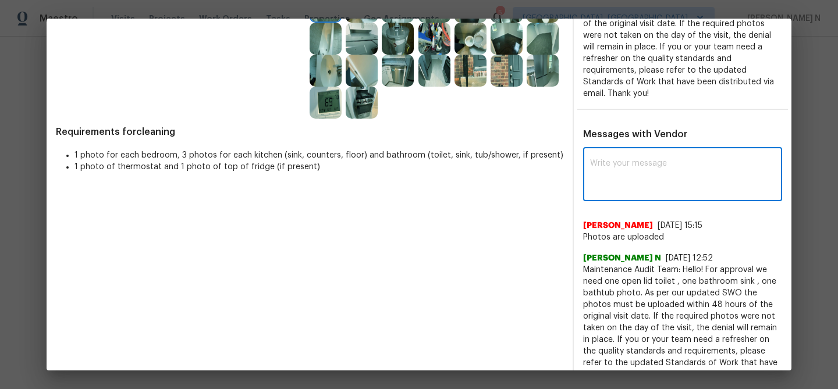
click at [600, 267] on span "Maintenance Audit Team: Hello! For approval we need one open lid toilet , one b…" at bounding box center [682, 322] width 199 height 116
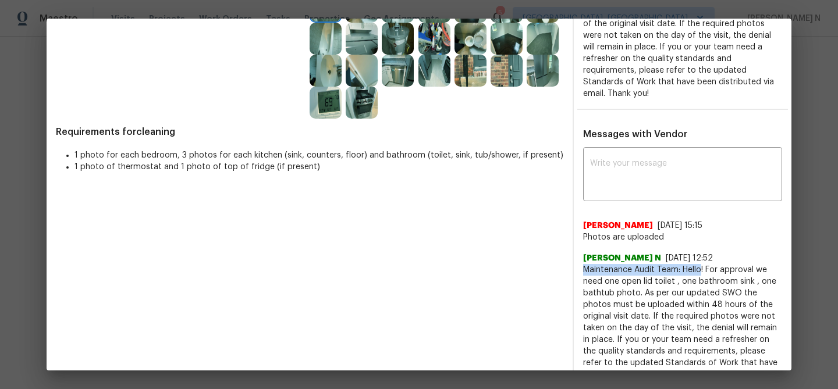
drag, startPoint x: 600, startPoint y: 267, endPoint x: 692, endPoint y: 269, distance: 92.5
click at [692, 269] on span "Maintenance Audit Team: Hello! For approval we need one open lid toilet , one b…" at bounding box center [682, 322] width 199 height 116
copy span "Maintenance Audit Team: Hello!"
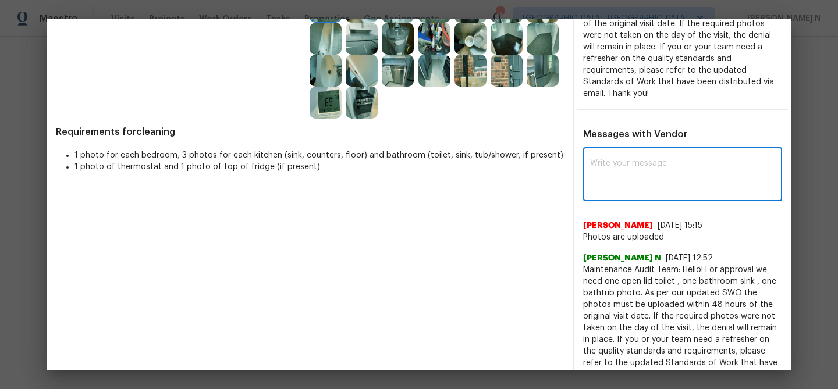
click at [610, 186] on textarea at bounding box center [682, 175] width 185 height 33
paste textarea "Maintenance Audit Team: Hello!"
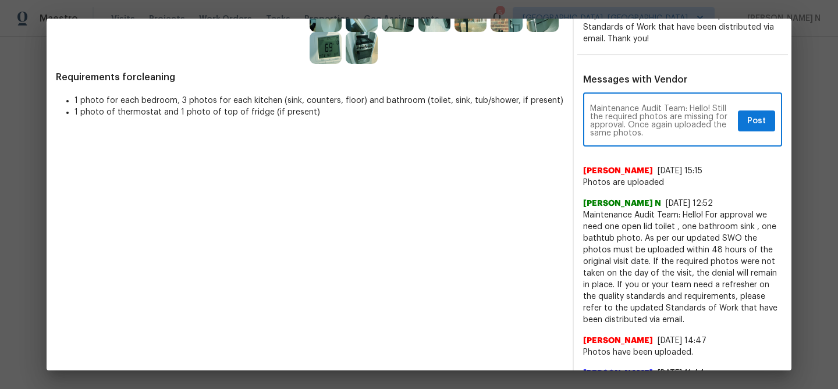
scroll to position [356, 0]
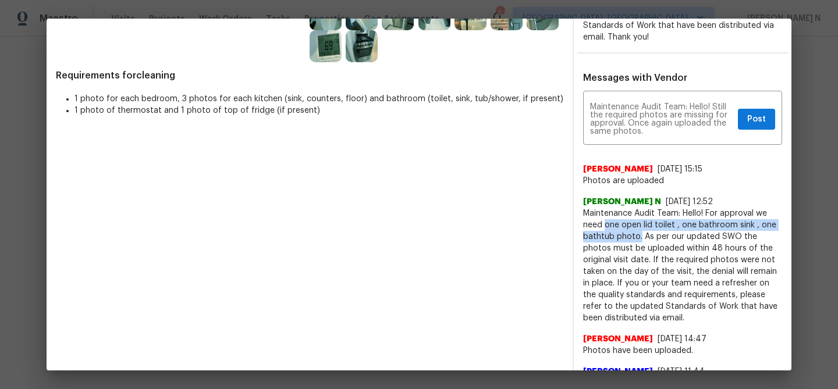
drag, startPoint x: 605, startPoint y: 226, endPoint x: 639, endPoint y: 237, distance: 36.6
click at [639, 237] on span "Maintenance Audit Team: Hello! For approval we need one open lid toilet , one b…" at bounding box center [682, 266] width 199 height 116
copy span "one open lid toilet , one bathroom sink , one bathtub photo."
click at [656, 136] on div "Maintenance Audit Team: Hello! Still the required photos are missing for approv…" at bounding box center [682, 119] width 199 height 51
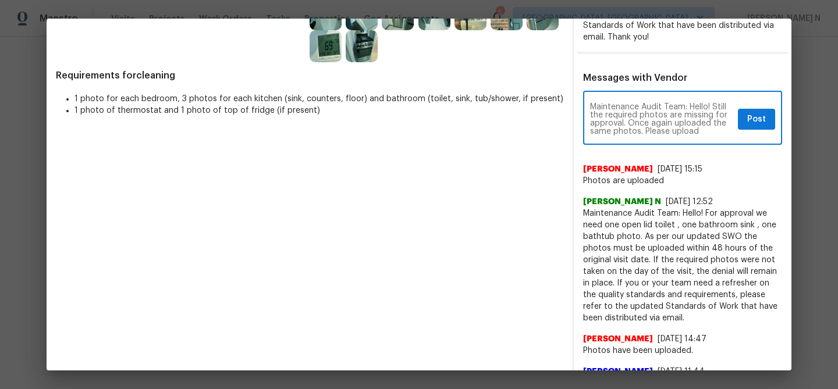
paste textarea "one open lid toilet , one bathroom sink , one bathtub photo."
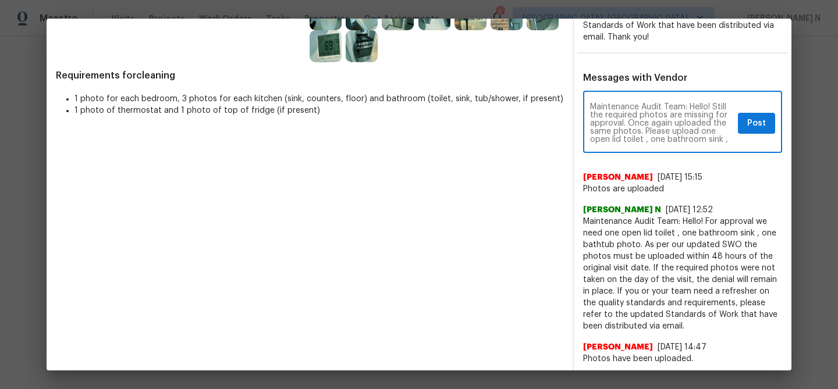
scroll to position [8, 0]
paste textarea "As per our updated SWO the photos must be uploaded within 48 hours of the origi…"
type textarea "Maintenance Audit Team: Hello! Still the required photos are missing for approv…"
click at [741, 130] on button "Post" at bounding box center [756, 124] width 37 height 22
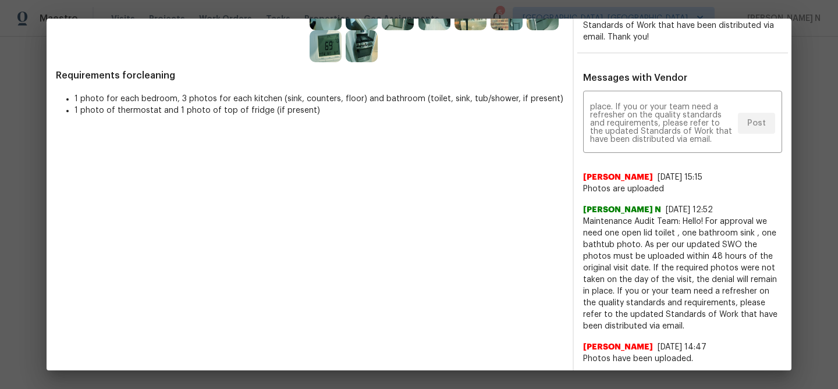
click at [786, 143] on div "Maintenance Audit Team: Hello! Still the required photos are missing for approv…" at bounding box center [683, 327] width 218 height 467
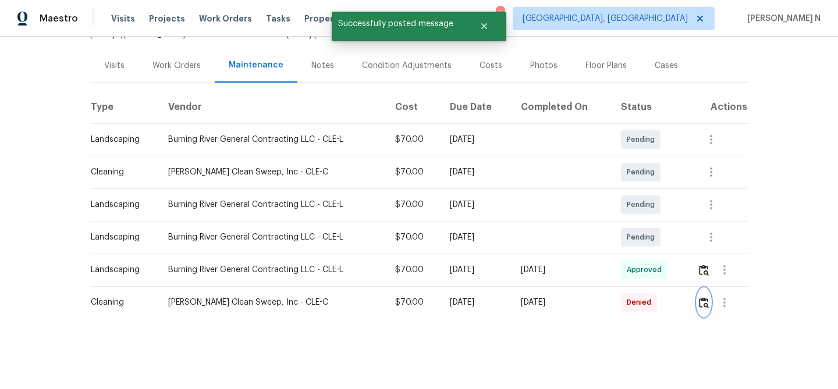
scroll to position [0, 0]
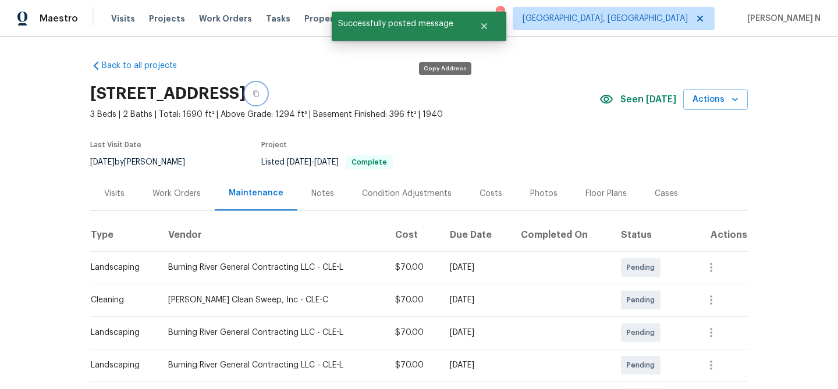
click at [266, 95] on button "button" at bounding box center [256, 93] width 21 height 21
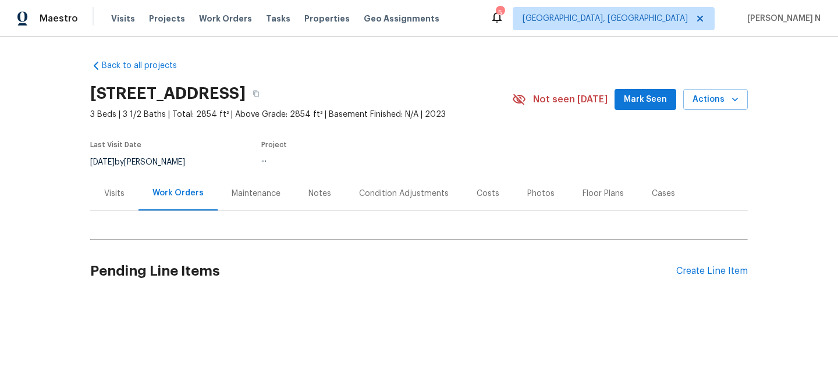
click at [251, 191] on div "Maintenance" at bounding box center [256, 194] width 49 height 12
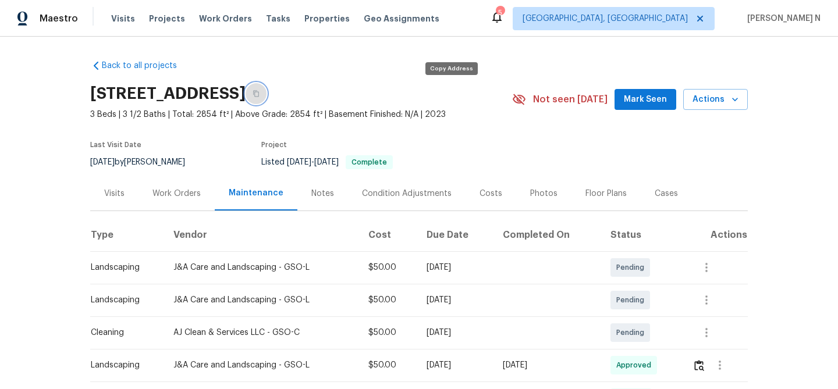
click at [259, 92] on icon "button" at bounding box center [256, 94] width 6 height 6
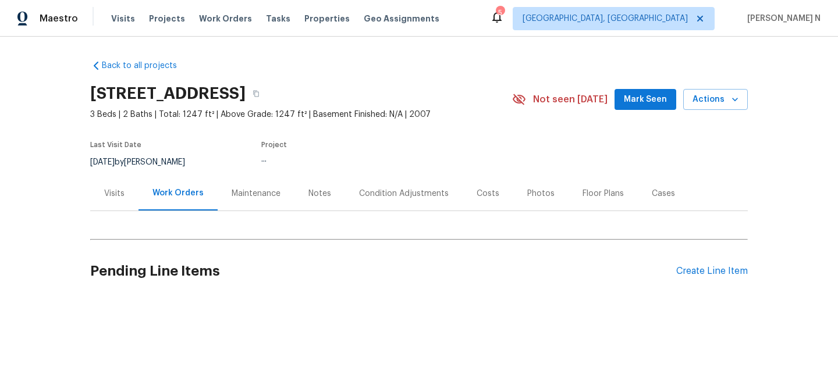
click at [248, 189] on div "Maintenance" at bounding box center [256, 194] width 49 height 12
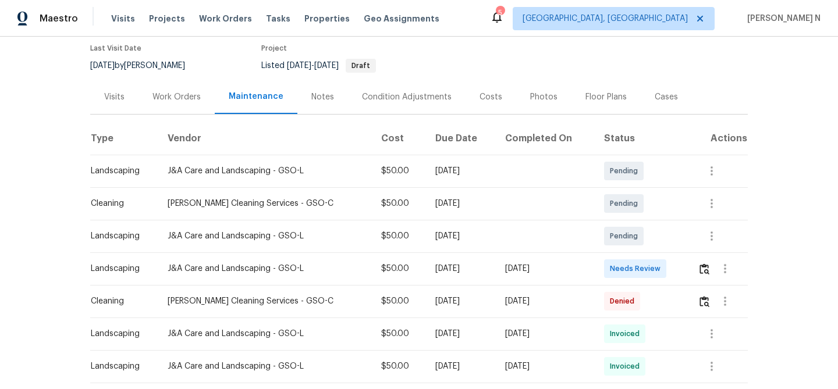
scroll to position [102, 0]
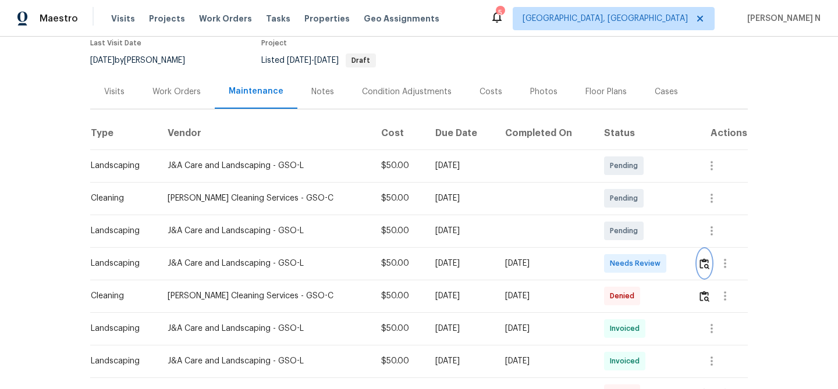
click at [708, 268] on img "button" at bounding box center [704, 263] width 10 height 11
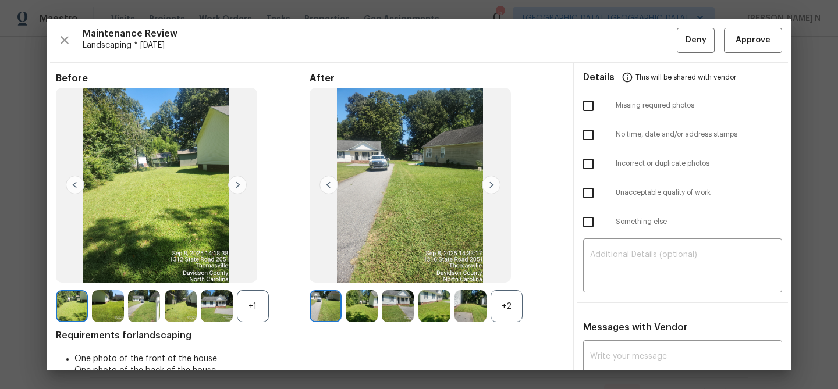
click at [506, 311] on div "+2" at bounding box center [506, 306] width 32 height 32
click at [268, 311] on div "+1" at bounding box center [253, 306] width 32 height 32
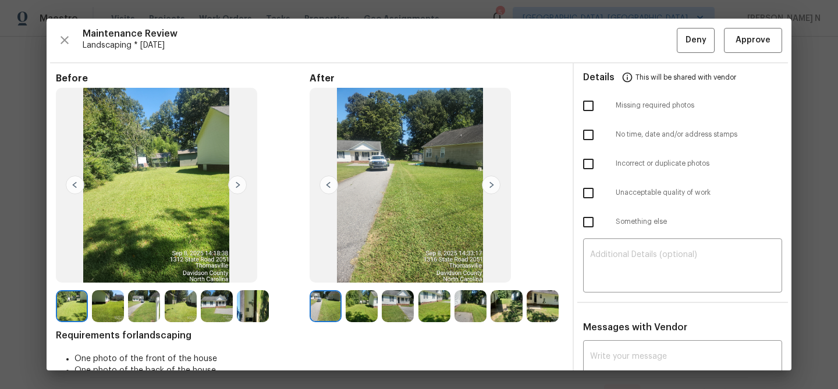
scroll to position [86, 0]
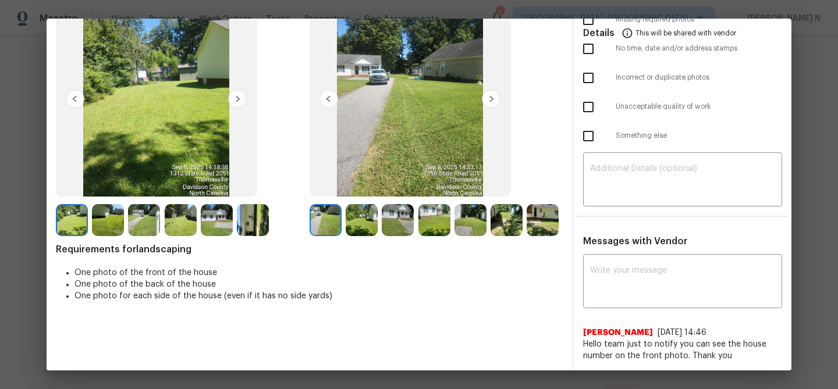
click at [226, 227] on img at bounding box center [217, 220] width 32 height 32
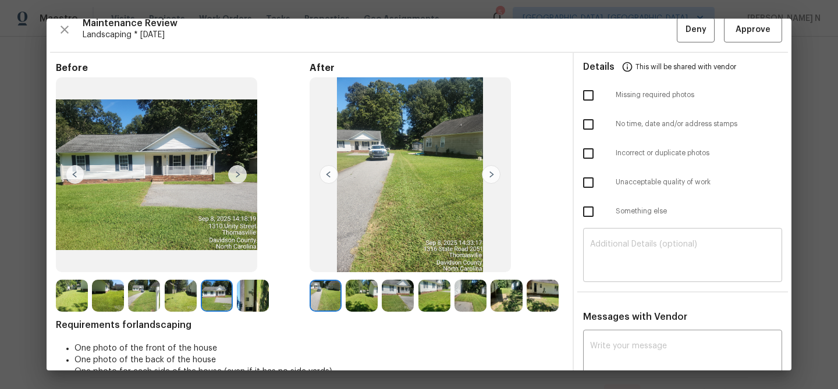
scroll to position [0, 0]
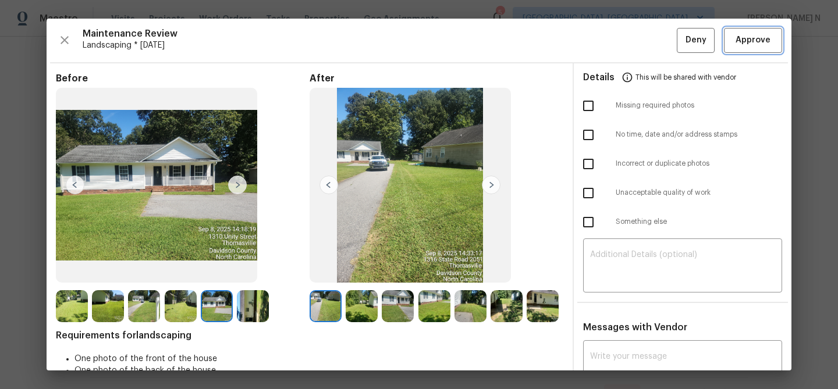
click at [748, 45] on span "Approve" at bounding box center [752, 40] width 35 height 15
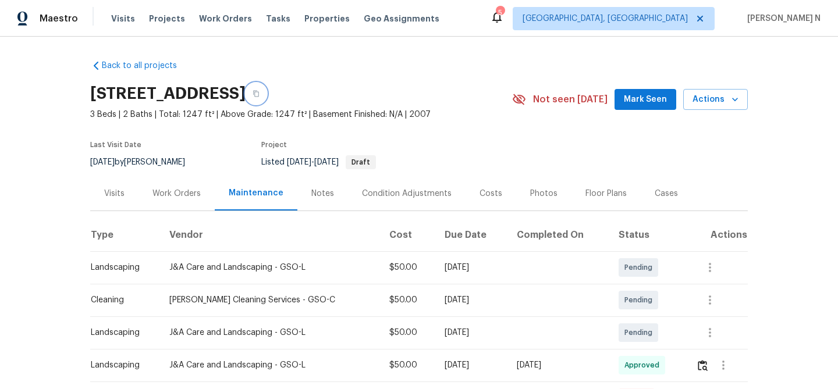
click at [259, 95] on icon "button" at bounding box center [256, 93] width 7 height 7
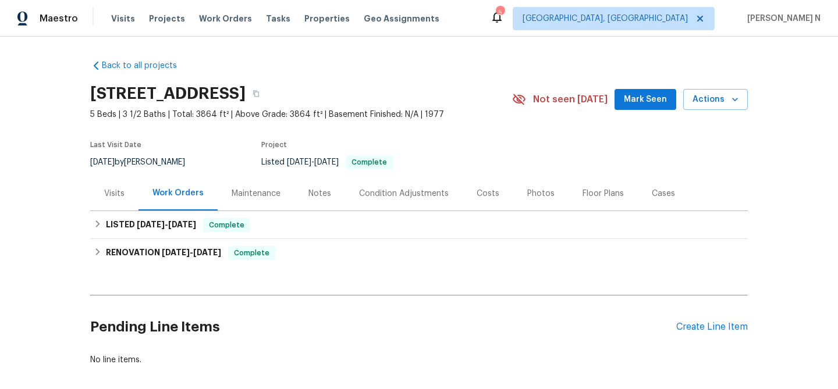
click at [252, 201] on div "Maintenance" at bounding box center [256, 193] width 77 height 34
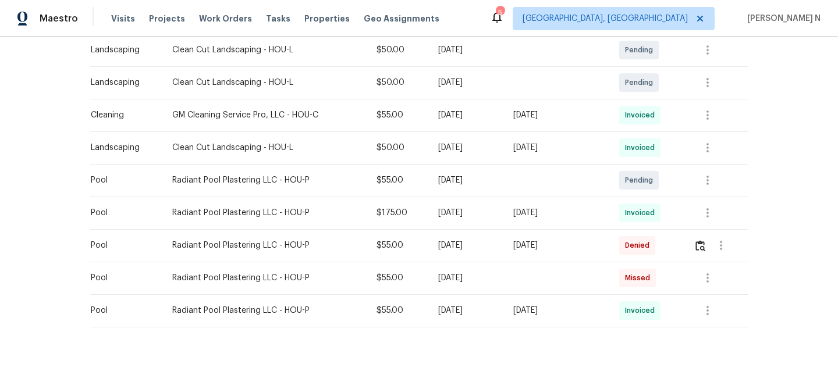
scroll to position [323, 0]
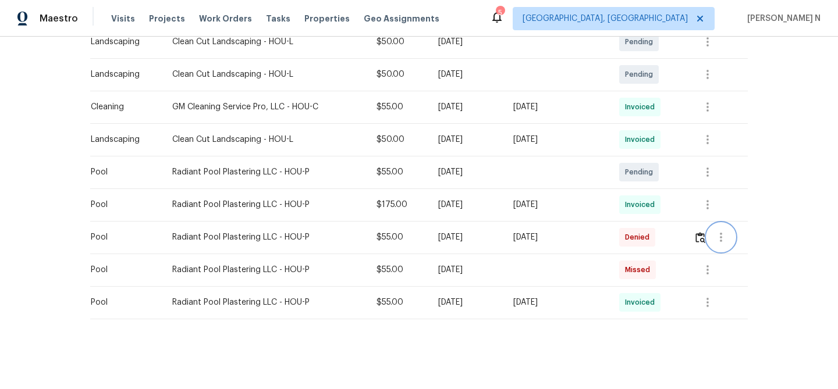
click at [711, 236] on button "button" at bounding box center [721, 237] width 28 height 28
click at [694, 239] on div at bounding box center [419, 194] width 838 height 389
click at [698, 239] on button "button" at bounding box center [700, 237] width 13 height 28
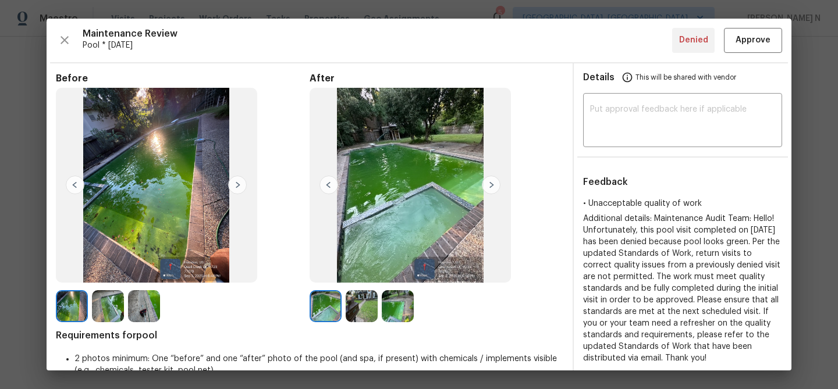
click at [363, 293] on img at bounding box center [362, 306] width 32 height 32
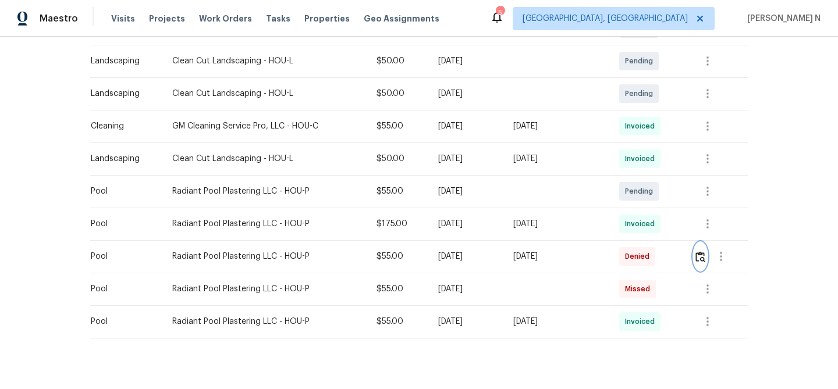
scroll to position [0, 0]
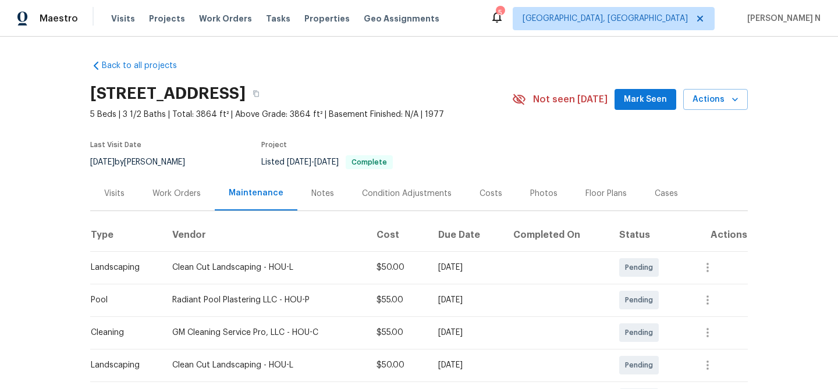
click at [418, 105] on div "[STREET_ADDRESS]" at bounding box center [301, 94] width 422 height 30
click at [266, 102] on button "button" at bounding box center [256, 93] width 21 height 21
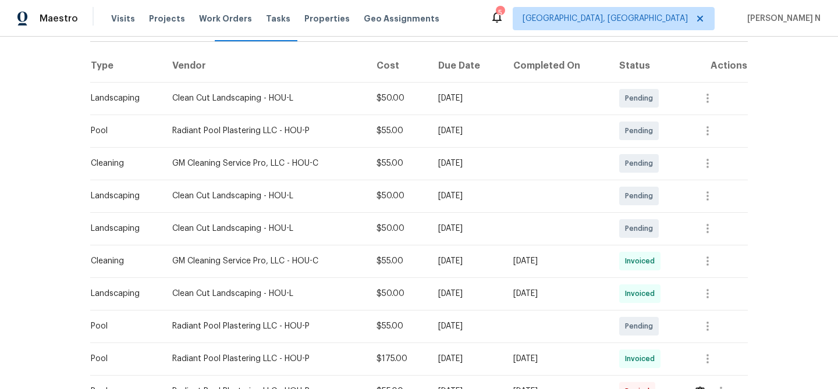
scroll to position [216, 0]
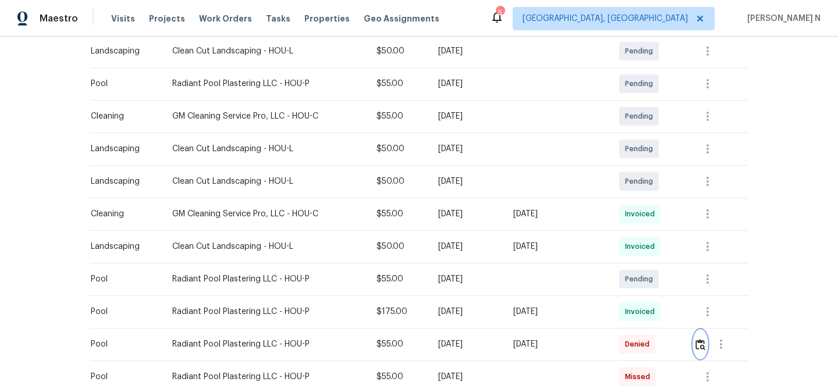
click at [705, 337] on button "button" at bounding box center [700, 344] width 13 height 28
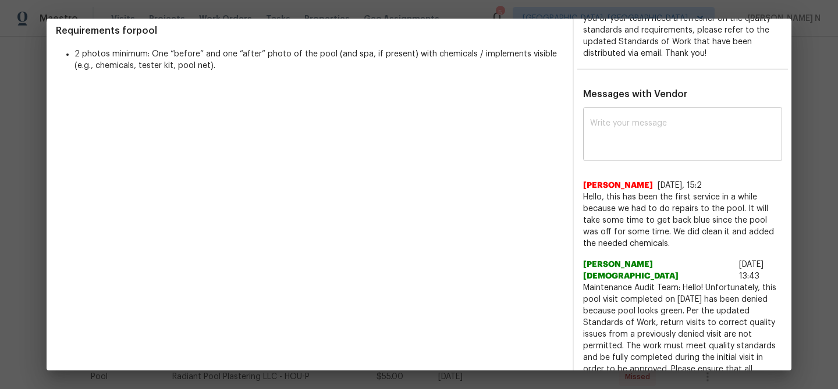
scroll to position [310, 0]
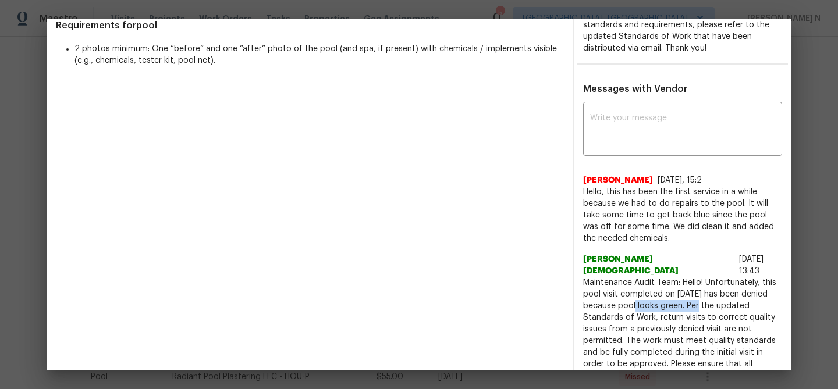
drag, startPoint x: 648, startPoint y: 294, endPoint x: 713, endPoint y: 296, distance: 65.2
click at [713, 296] on span "Maintenance Audit Team: Hello! Unfortunately, this pool visit completed on 09/0…" at bounding box center [682, 352] width 199 height 151
copy span "pool looks green."
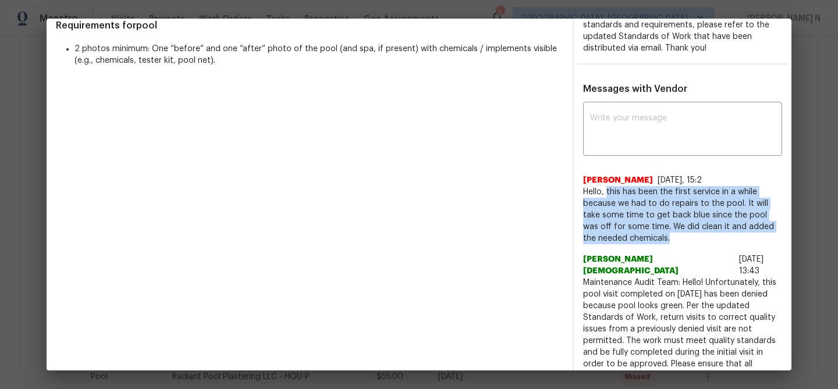
drag, startPoint x: 607, startPoint y: 191, endPoint x: 660, endPoint y: 237, distance: 70.6
click at [660, 237] on span "Hello, this has been the first service in a while because we had to do repairs …" at bounding box center [682, 215] width 199 height 58
copy span "this has been the first service in a while because we had to do repairs to the …"
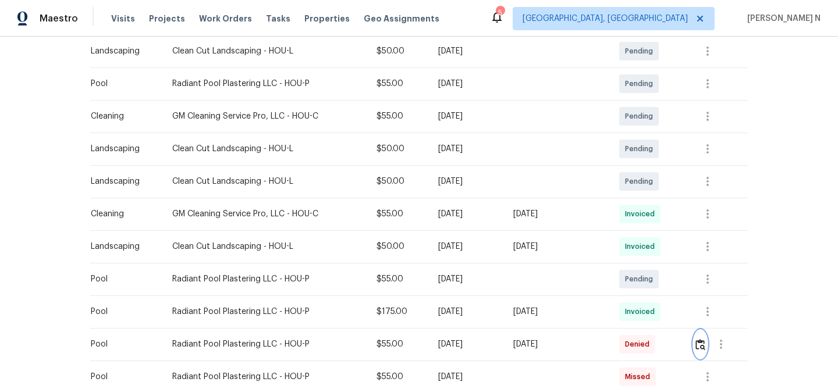
scroll to position [0, 0]
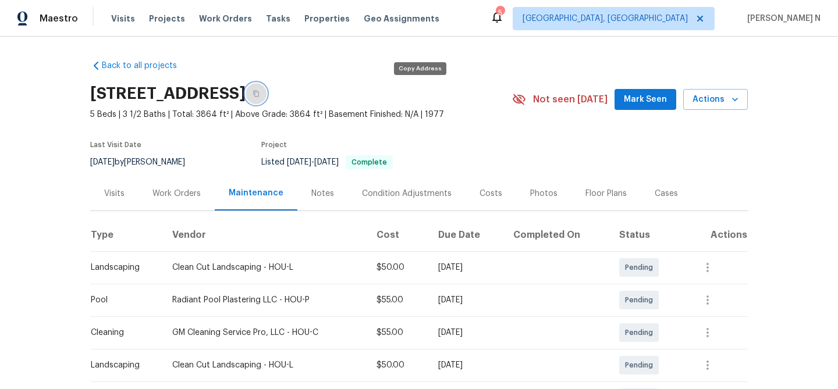
click at [259, 90] on icon "button" at bounding box center [256, 93] width 7 height 7
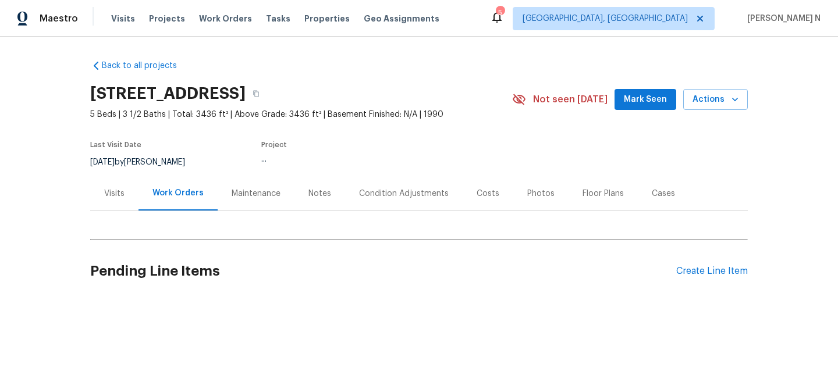
click at [233, 192] on div "Maintenance" at bounding box center [256, 194] width 49 height 12
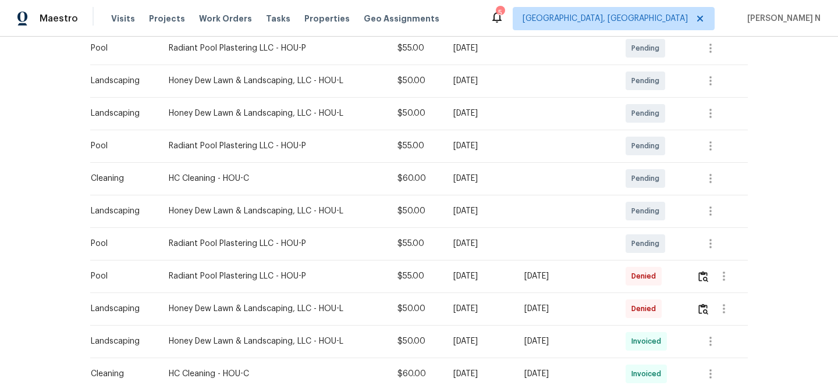
scroll to position [291, 0]
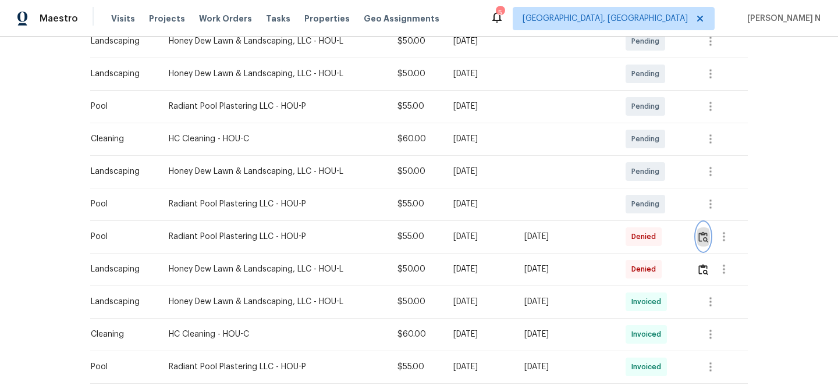
click at [709, 243] on button "button" at bounding box center [702, 237] width 13 height 28
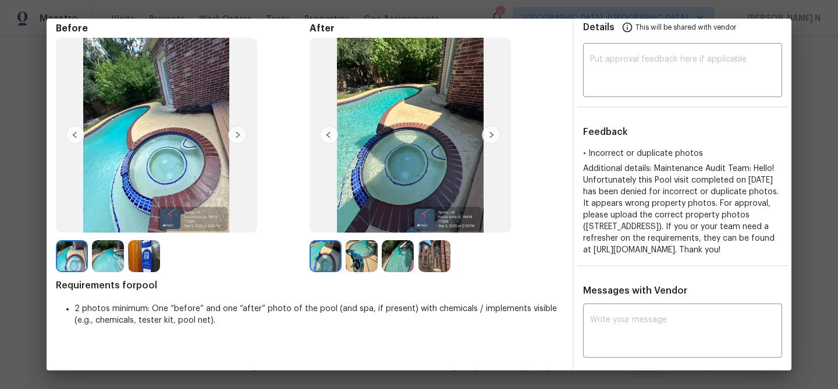
scroll to position [108, 0]
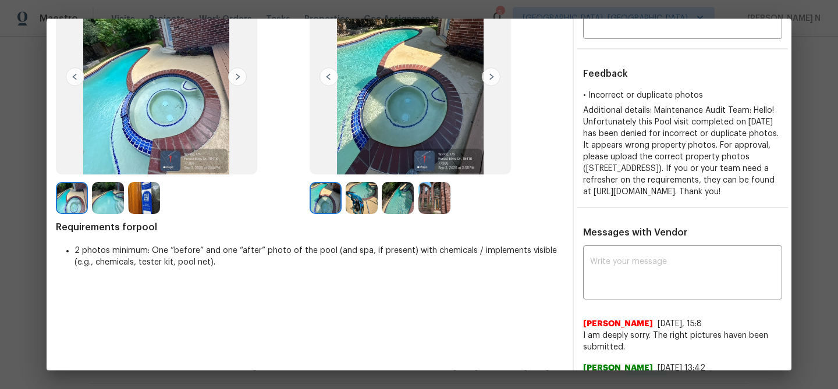
click at [346, 196] on img at bounding box center [362, 198] width 32 height 32
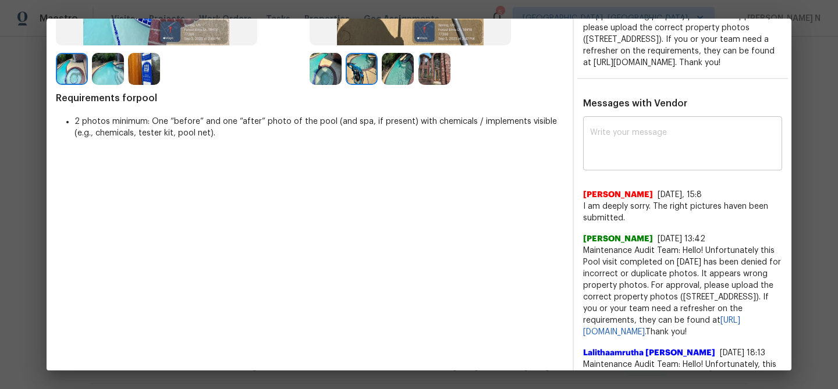
scroll to position [257, 0]
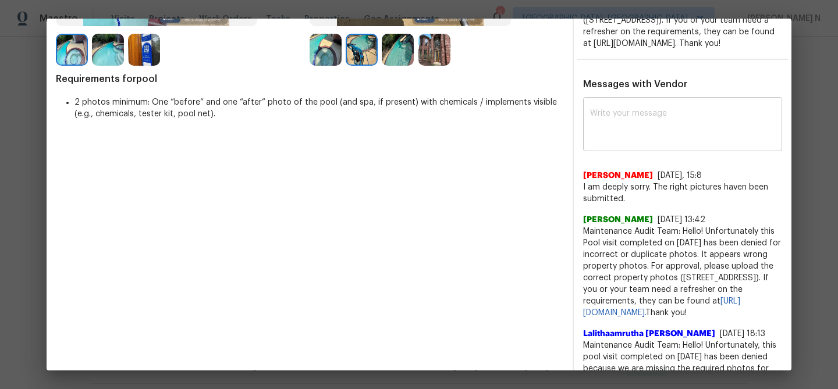
click at [650, 142] on textarea at bounding box center [682, 125] width 185 height 33
paste textarea "Maintenance Audit Team: Hello! Thank you for uploading the photo, after further…"
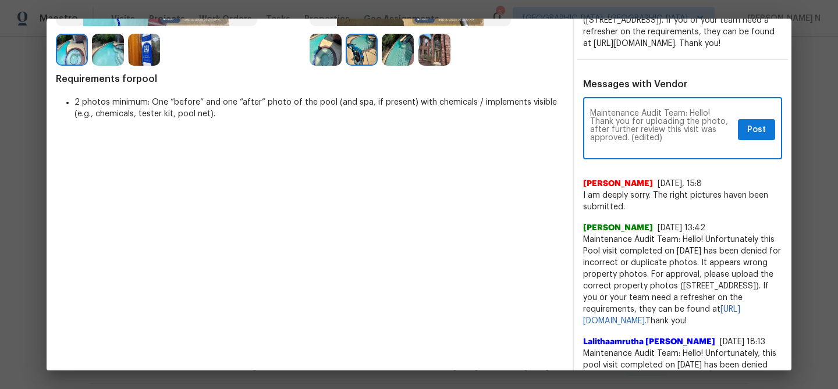
scroll to position [0, 0]
drag, startPoint x: 630, startPoint y: 161, endPoint x: 682, endPoint y: 158, distance: 52.4
click at [682, 150] on textarea "Maintenance Audit Team: Hello! Thank you for uploading the photo, after further…" at bounding box center [661, 129] width 143 height 41
type textarea "Maintenance Audit Team: Hello! Thank you for uploading the photo, after further…"
click at [764, 137] on span "Post" at bounding box center [756, 130] width 19 height 15
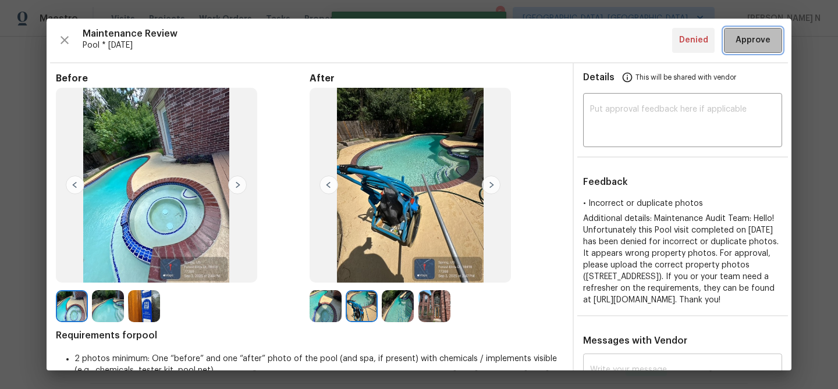
click at [748, 40] on span "Approve" at bounding box center [752, 40] width 35 height 15
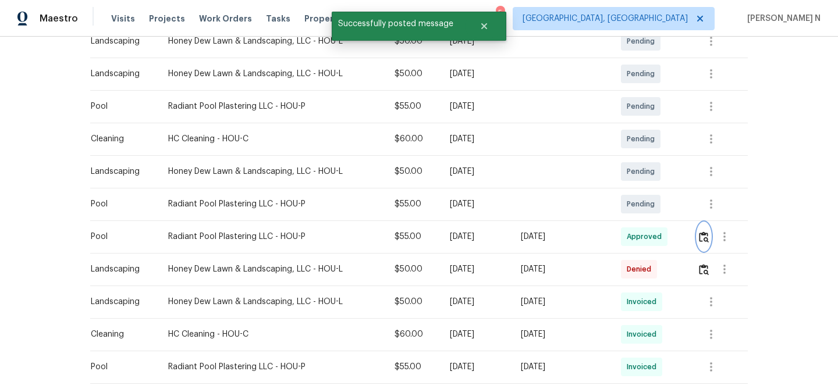
scroll to position [319, 0]
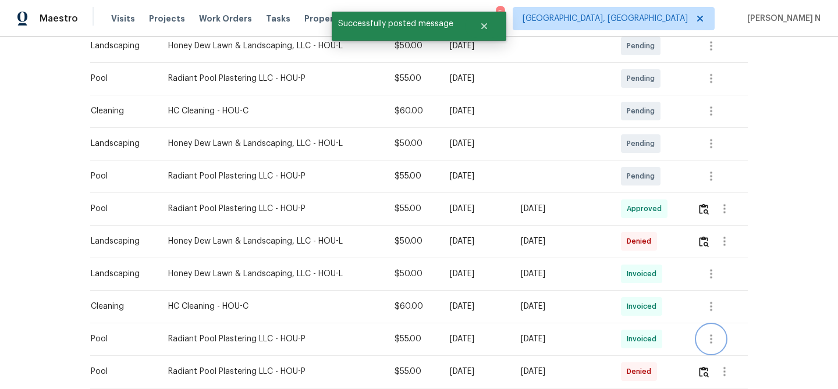
click at [706, 343] on button "button" at bounding box center [711, 339] width 28 height 28
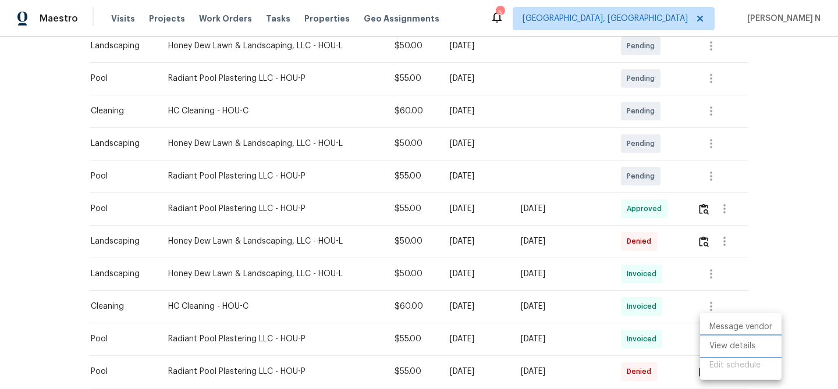
click at [717, 350] on li "View details" at bounding box center [740, 346] width 81 height 19
click at [539, 204] on div at bounding box center [419, 194] width 838 height 389
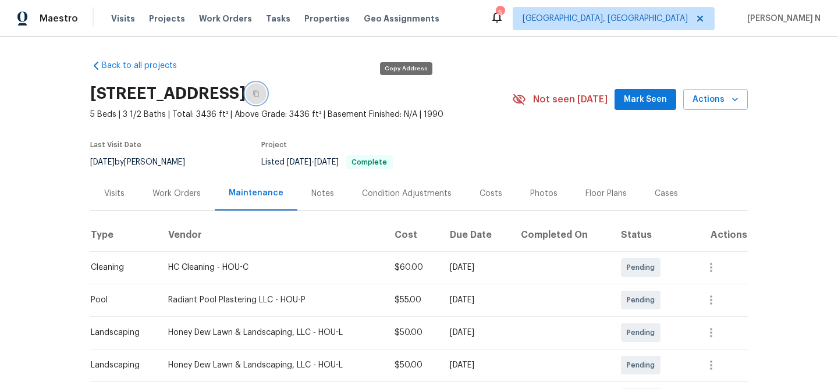
click at [266, 97] on button "button" at bounding box center [256, 93] width 21 height 21
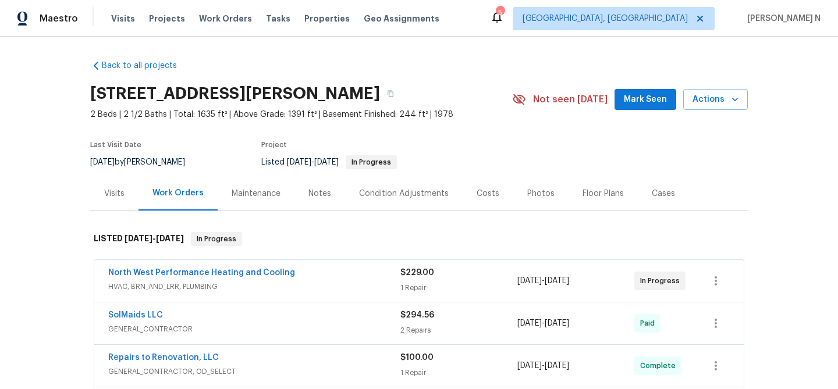
click at [270, 199] on div "Maintenance" at bounding box center [256, 193] width 77 height 34
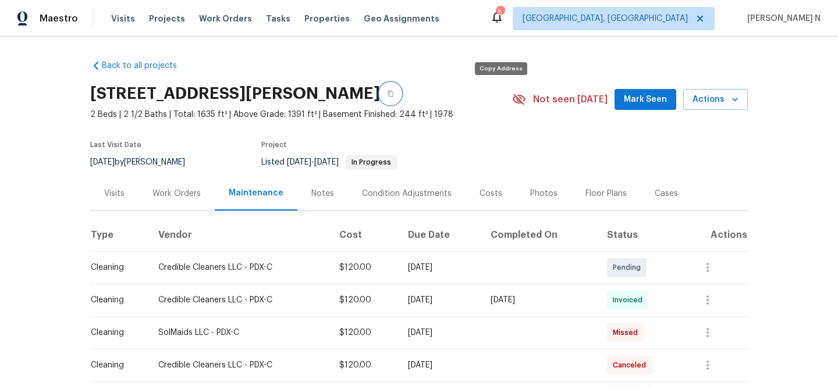
click at [393, 97] on icon "button" at bounding box center [390, 94] width 6 height 6
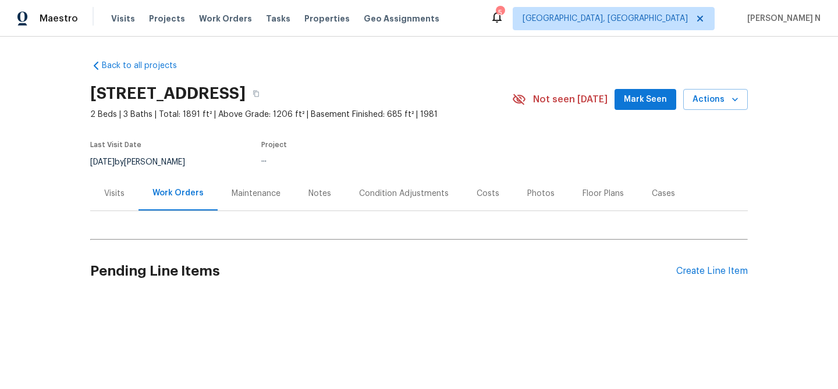
click at [237, 190] on div "Maintenance" at bounding box center [256, 194] width 49 height 12
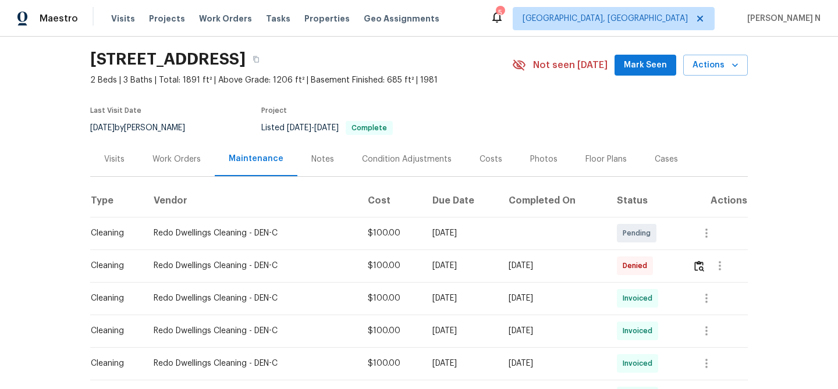
scroll to position [73, 0]
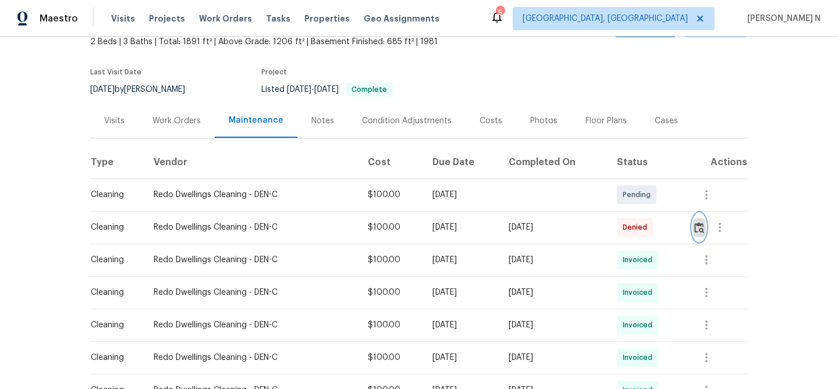
click at [696, 230] on img "button" at bounding box center [699, 227] width 10 height 11
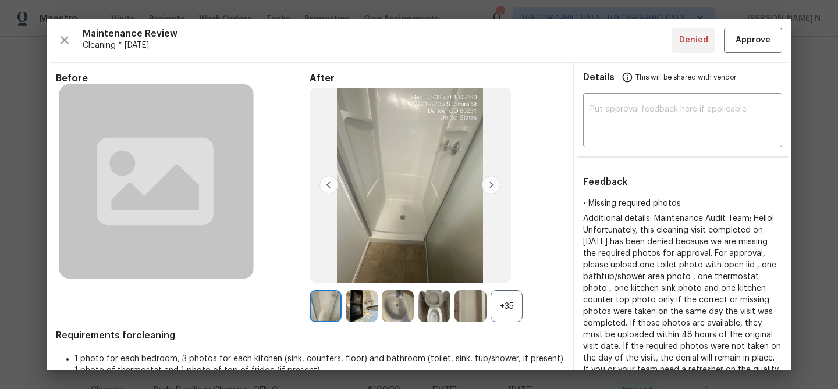
click at [509, 296] on div "+35" at bounding box center [506, 306] width 32 height 32
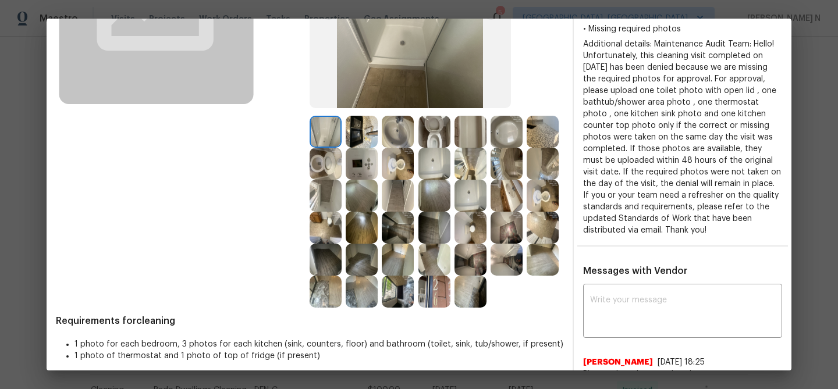
scroll to position [144, 0]
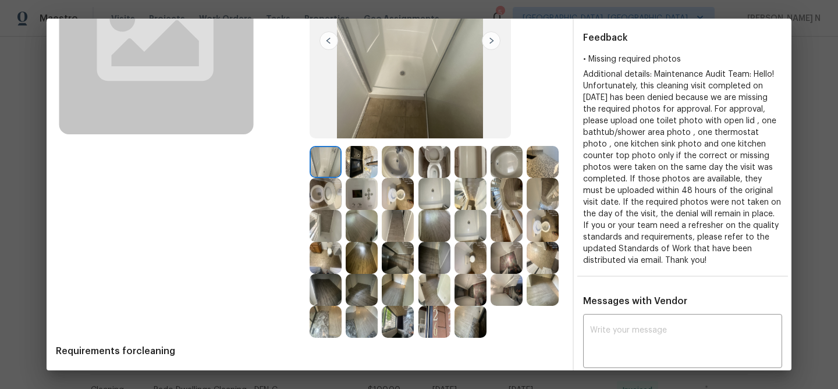
click at [364, 175] on img at bounding box center [362, 162] width 32 height 32
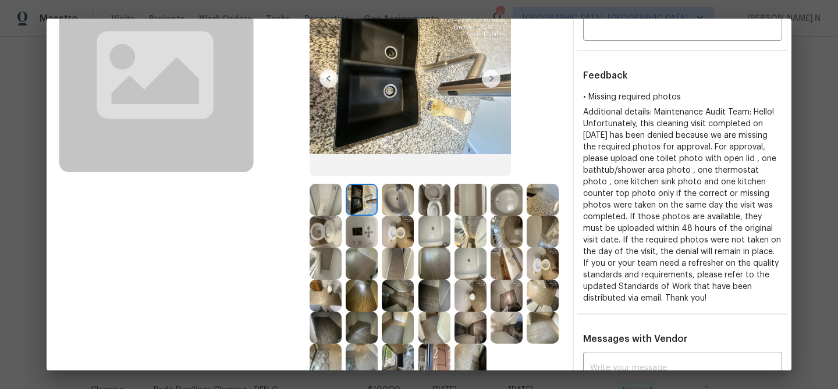
scroll to position [112, 0]
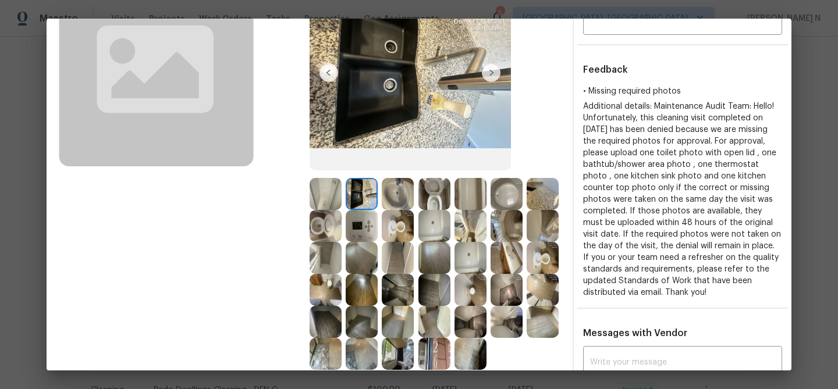
click at [435, 310] on img at bounding box center [434, 322] width 32 height 32
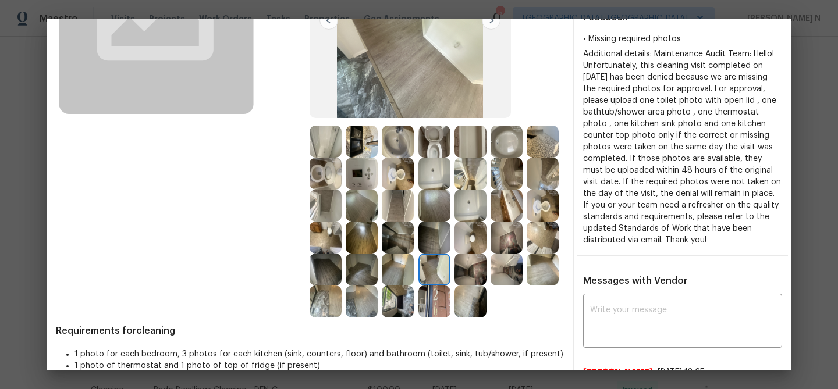
scroll to position [122, 0]
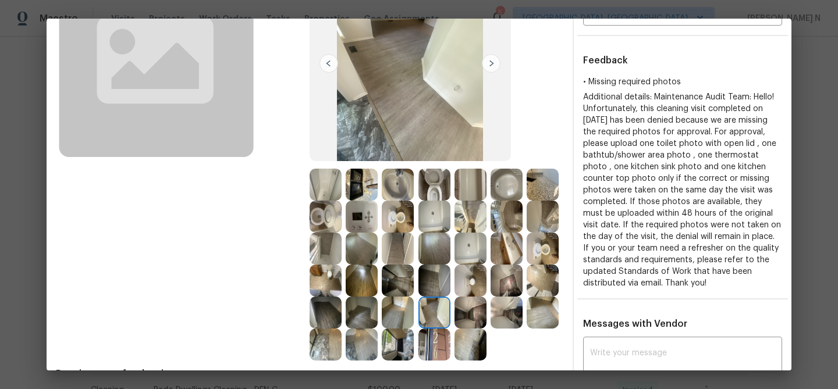
click at [438, 305] on img at bounding box center [434, 313] width 32 height 32
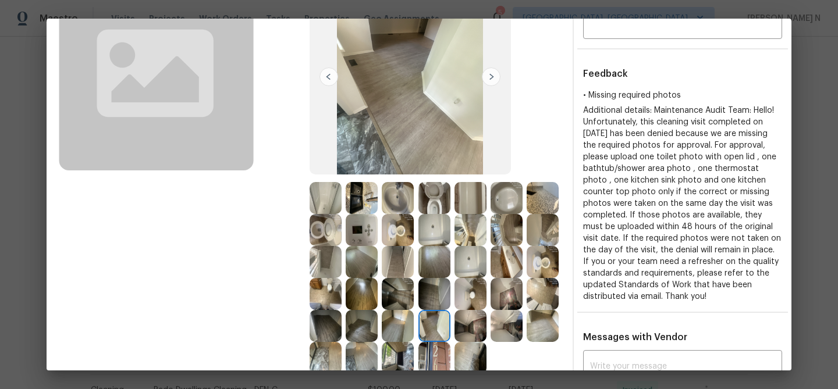
scroll to position [107, 0]
click at [432, 323] on img at bounding box center [434, 327] width 32 height 32
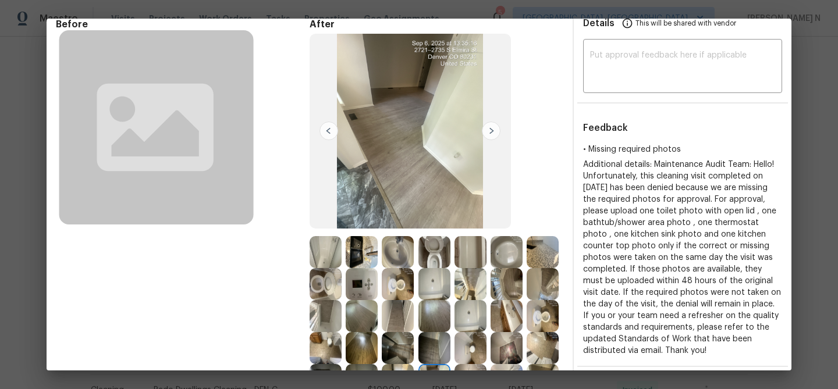
scroll to position [0, 0]
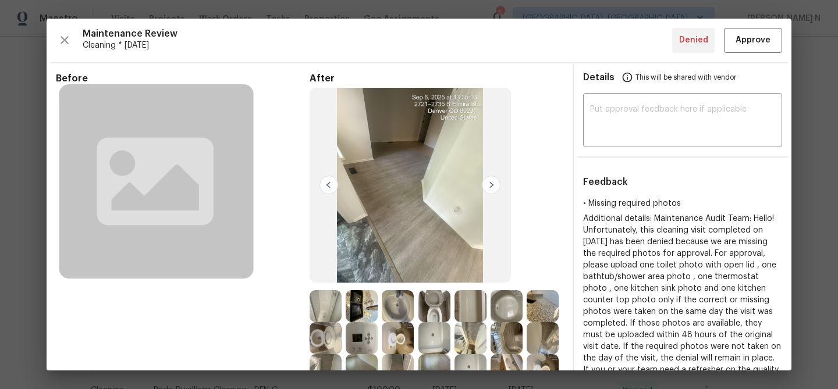
click at [367, 309] on img at bounding box center [362, 306] width 32 height 32
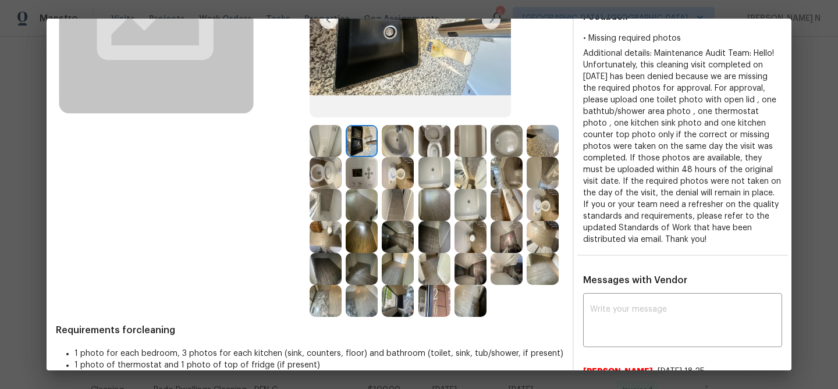
scroll to position [259, 0]
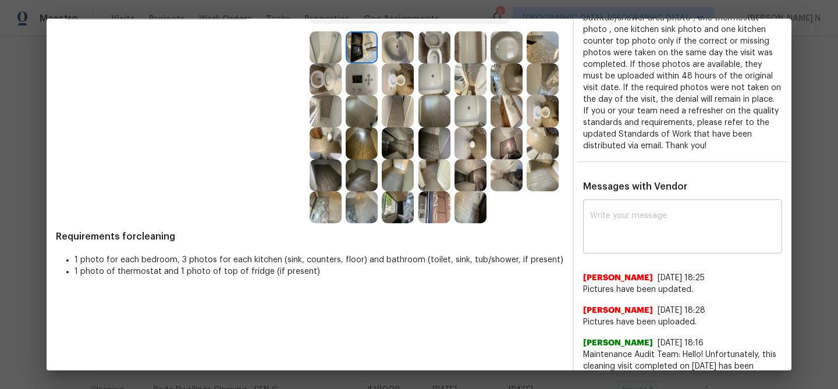
click at [619, 209] on div "x ​" at bounding box center [682, 227] width 199 height 51
paste textarea "Maintenance Audit Team: Hello! Thank you for uploading the photo, after further…"
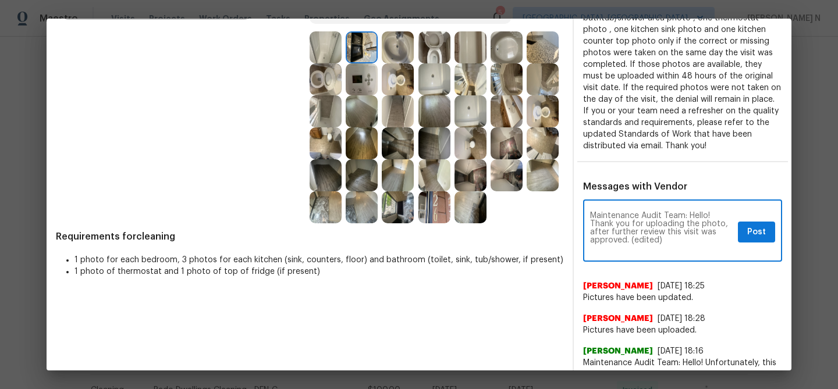
scroll to position [0, 0]
drag, startPoint x: 629, startPoint y: 237, endPoint x: 674, endPoint y: 237, distance: 44.8
click at [674, 237] on textarea "Maintenance Audit Team: Hello! Thank you for uploading the photo, after further…" at bounding box center [661, 232] width 143 height 41
type textarea "Maintenance Audit Team: Hello! Thank you for uploading the photo, after further…"
click at [759, 239] on button "Post" at bounding box center [756, 233] width 37 height 22
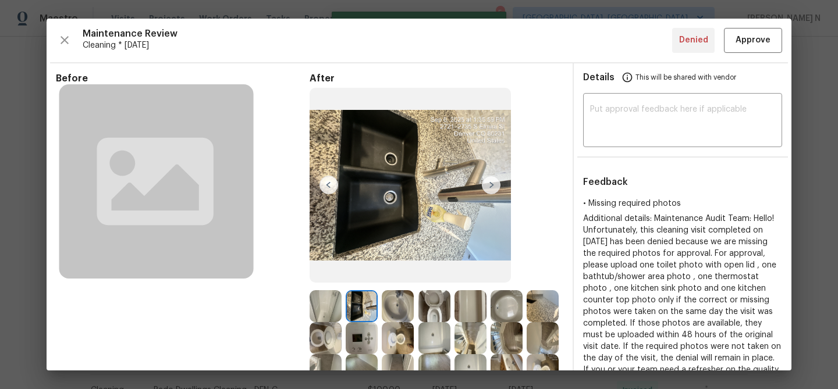
click at [747, 54] on div "Maintenance Review Cleaning * [DATE] Denied Approve Before After Requirements f…" at bounding box center [419, 195] width 745 height 352
click at [746, 47] on span "Approve" at bounding box center [752, 40] width 35 height 15
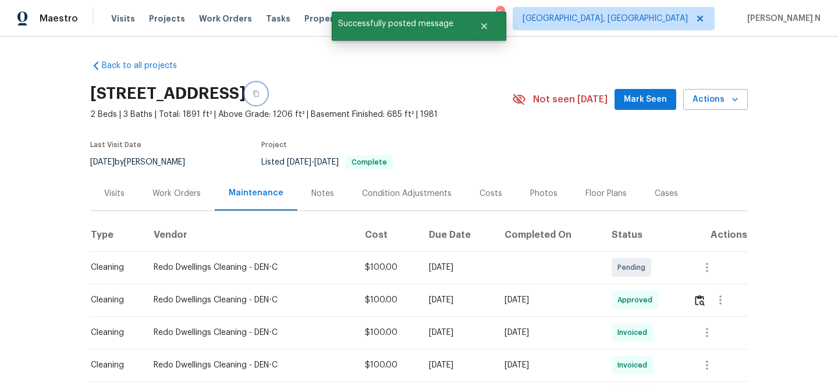
click at [266, 100] on button "button" at bounding box center [256, 93] width 21 height 21
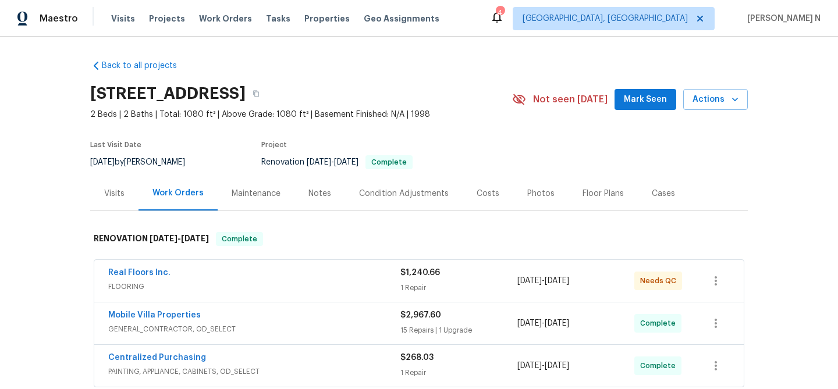
click at [251, 186] on div "Maintenance" at bounding box center [256, 193] width 77 height 34
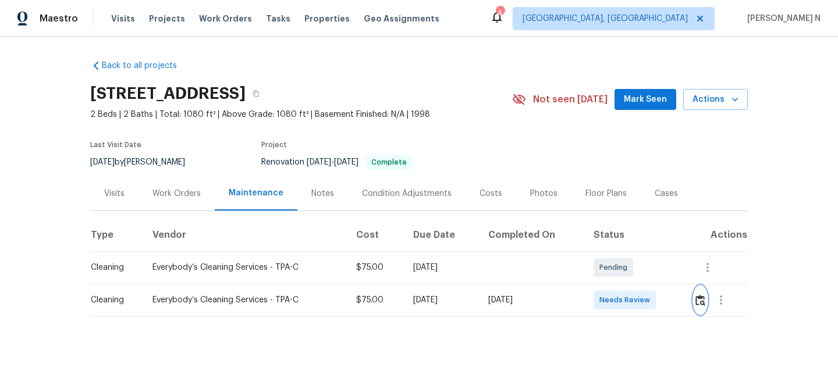
click at [705, 299] on img "button" at bounding box center [700, 300] width 10 height 11
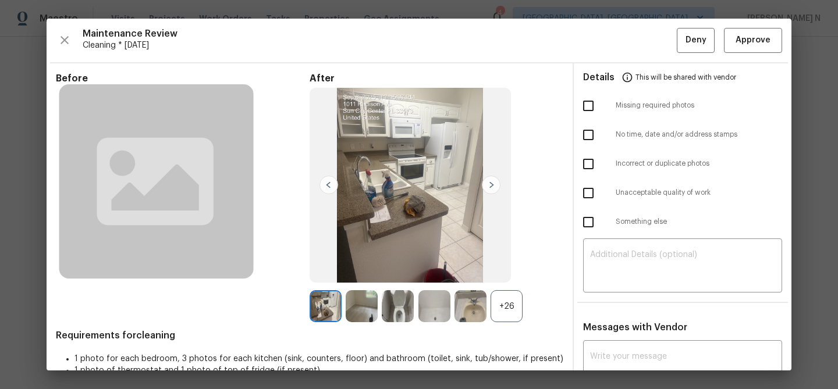
click at [507, 298] on div "+26" at bounding box center [506, 306] width 32 height 32
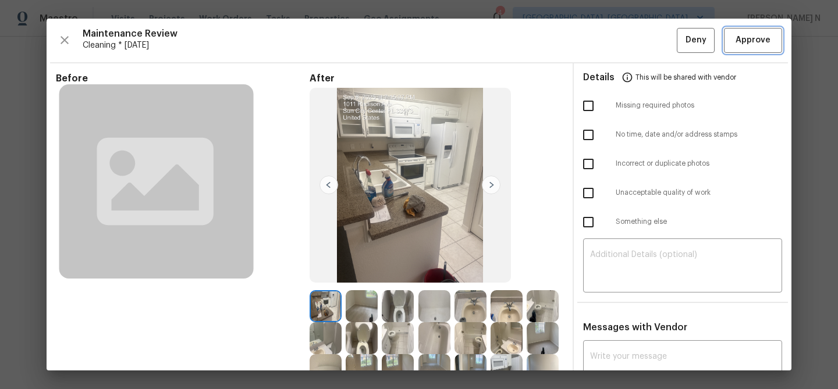
click at [744, 41] on span "Approve" at bounding box center [752, 40] width 35 height 15
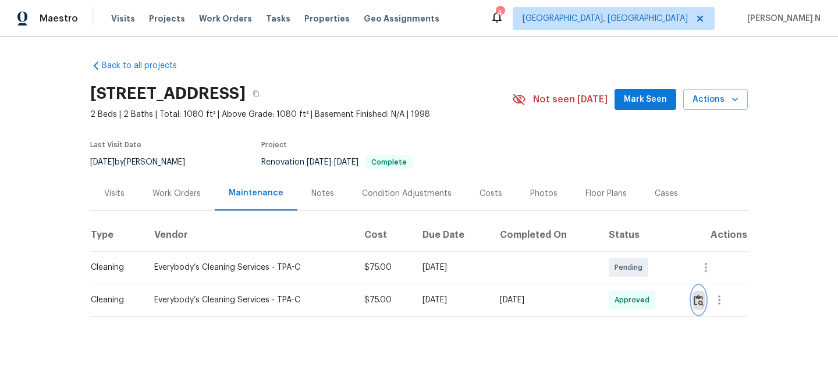
click at [698, 304] on img "button" at bounding box center [699, 300] width 10 height 11
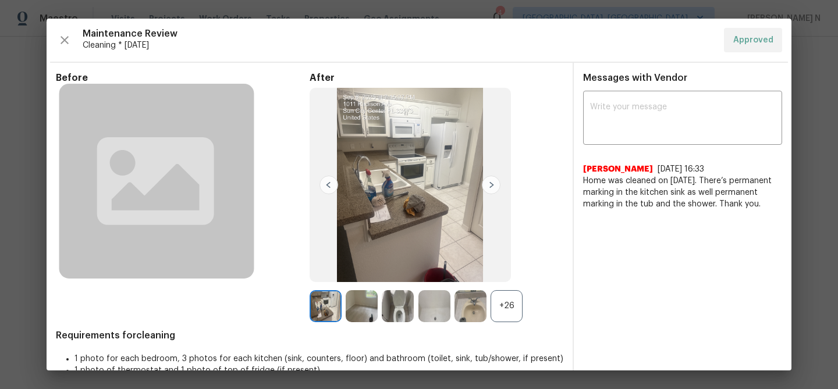
click at [505, 306] on div "+26" at bounding box center [506, 306] width 32 height 32
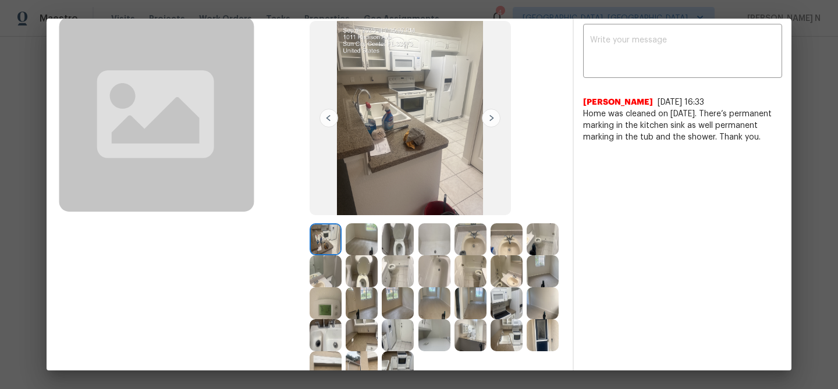
scroll to position [61, 0]
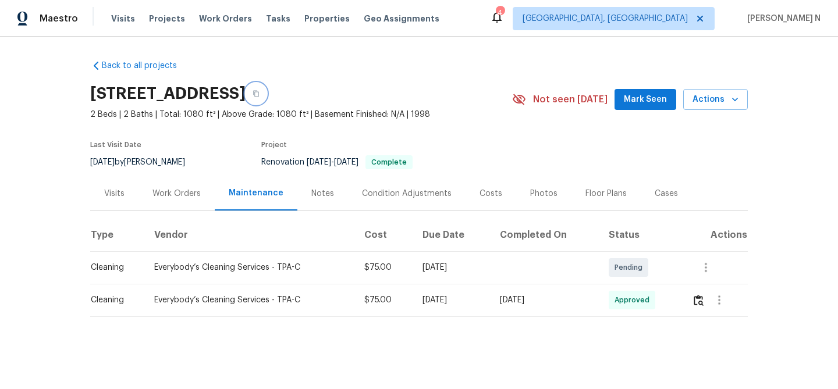
click at [266, 93] on button "button" at bounding box center [256, 93] width 21 height 21
